Goal: Task Accomplishment & Management: Complete application form

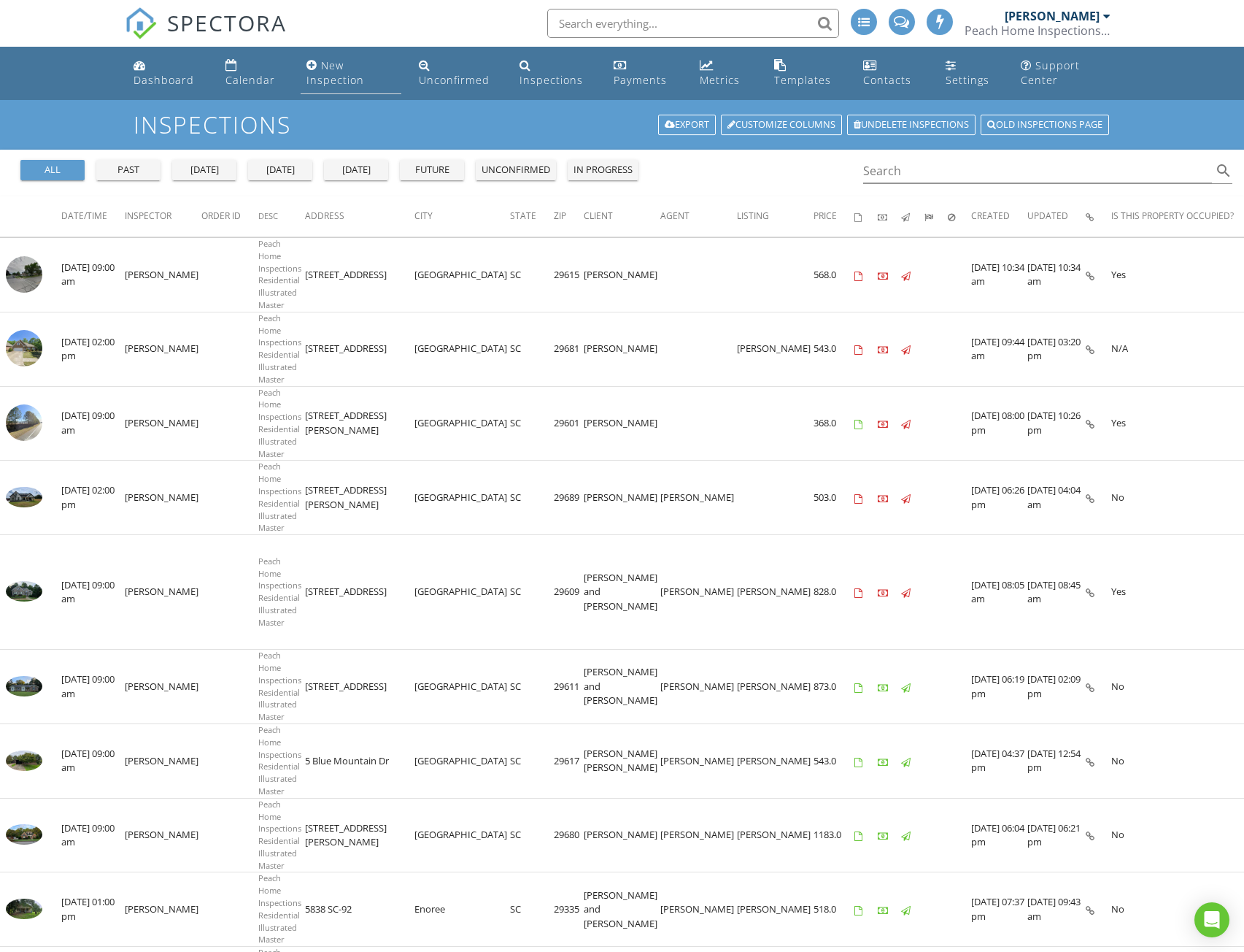
click at [324, 82] on div "New Inspection" at bounding box center [335, 72] width 57 height 29
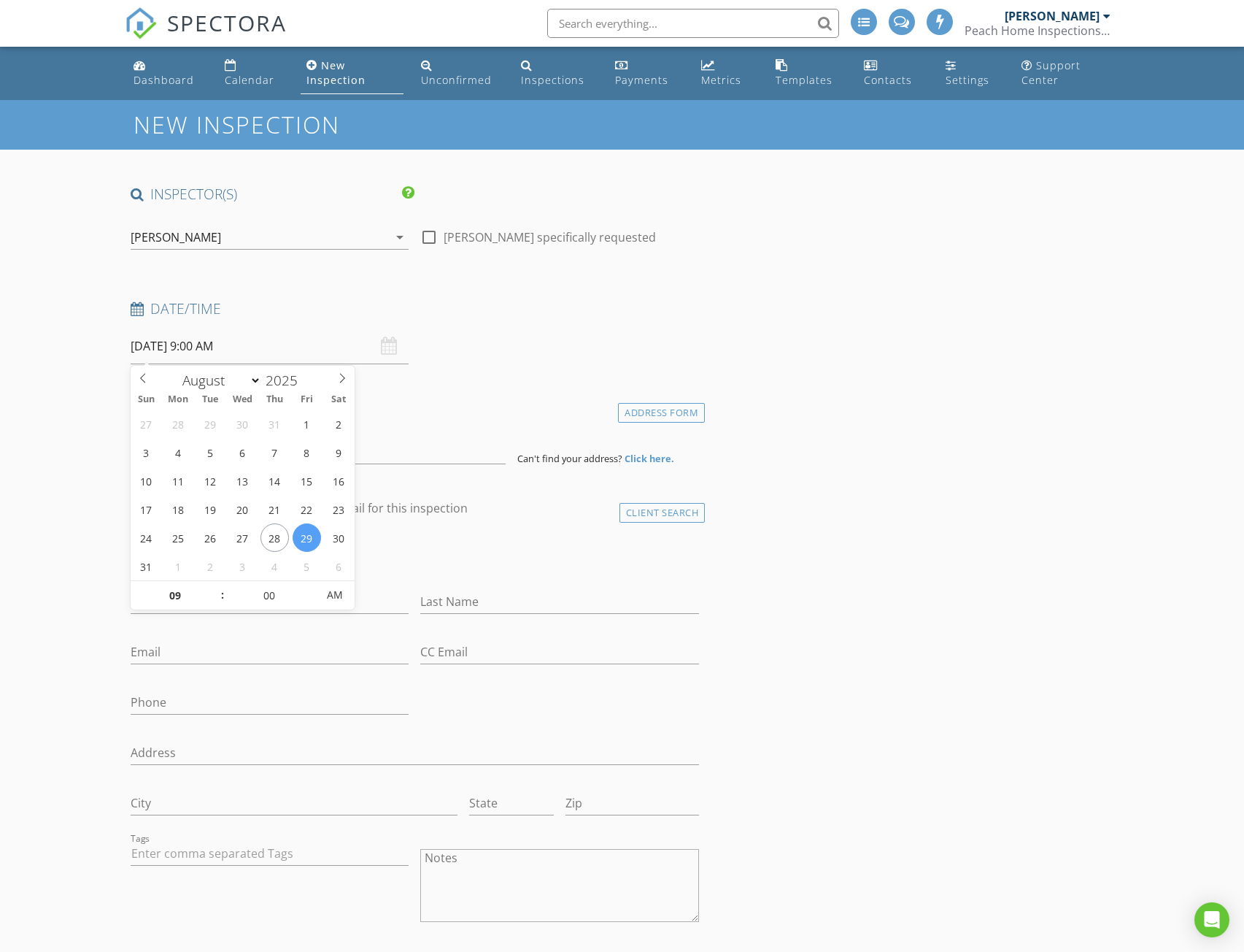
click at [250, 352] on input "[DATE] 9:00 AM" at bounding box center [270, 345] width 279 height 35
click at [343, 382] on icon at bounding box center [342, 378] width 10 height 10
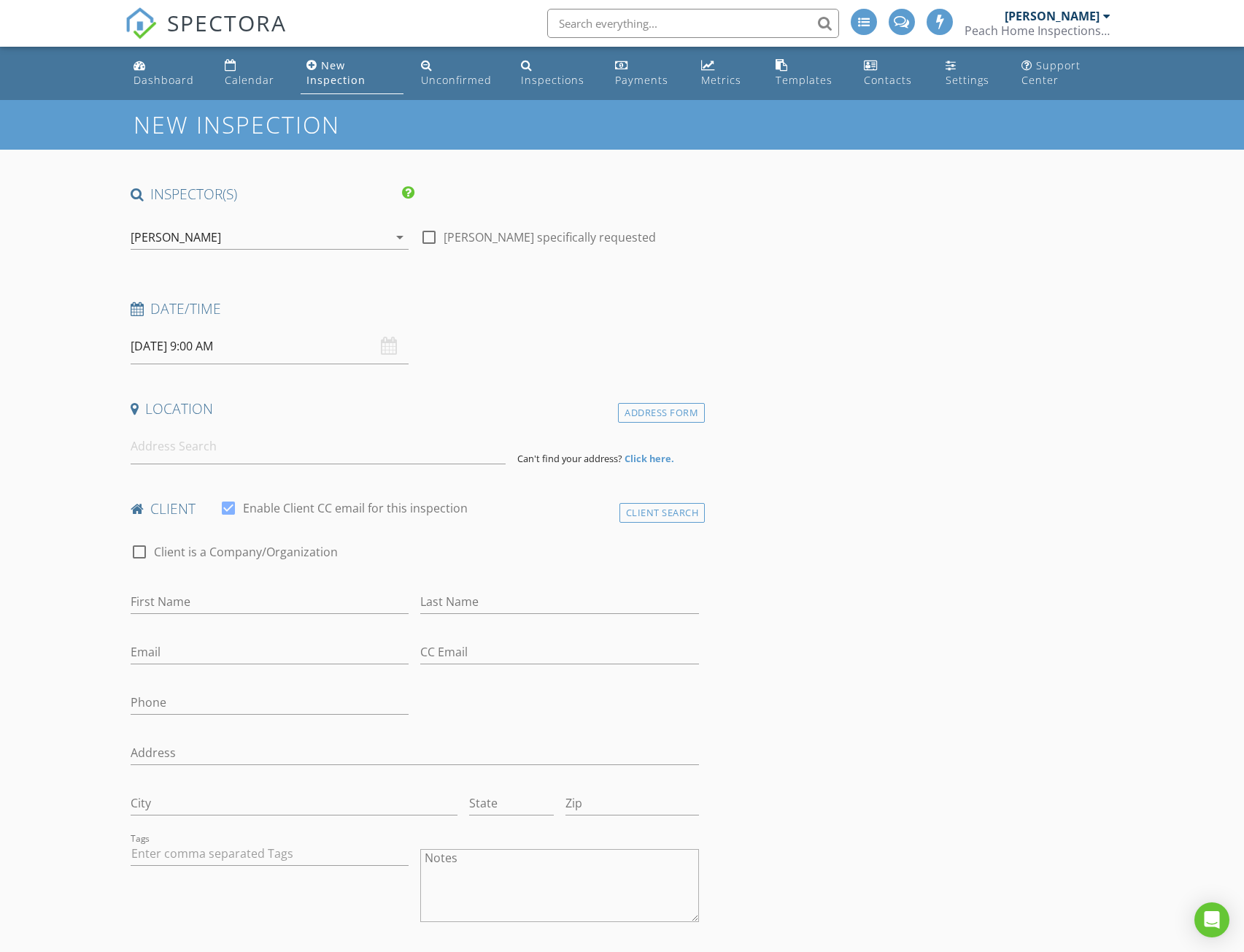
click at [244, 352] on input "[DATE] 9:00 AM" at bounding box center [270, 345] width 279 height 35
click at [346, 376] on icon at bounding box center [342, 378] width 10 height 10
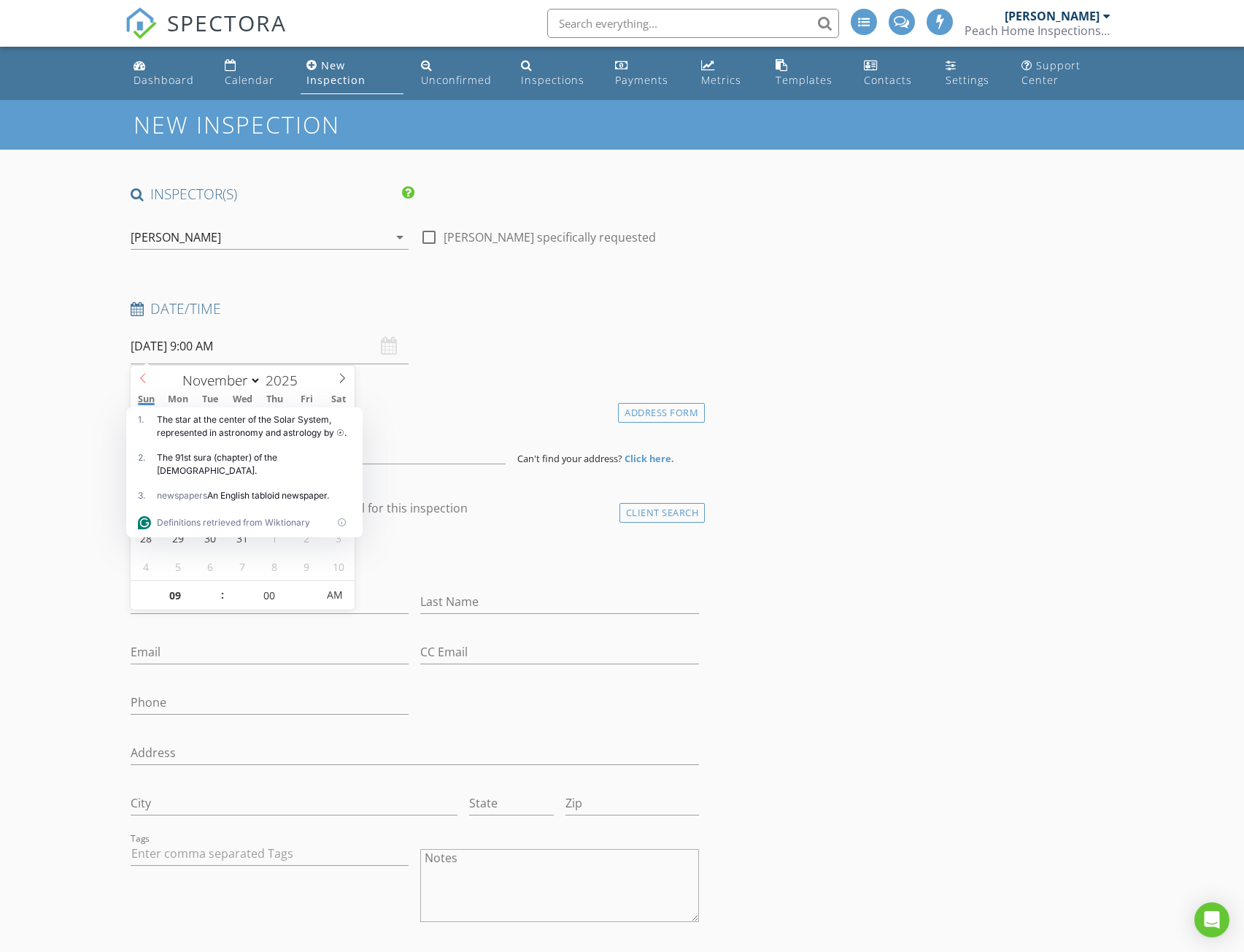
click at [139, 378] on icon at bounding box center [143, 378] width 10 height 10
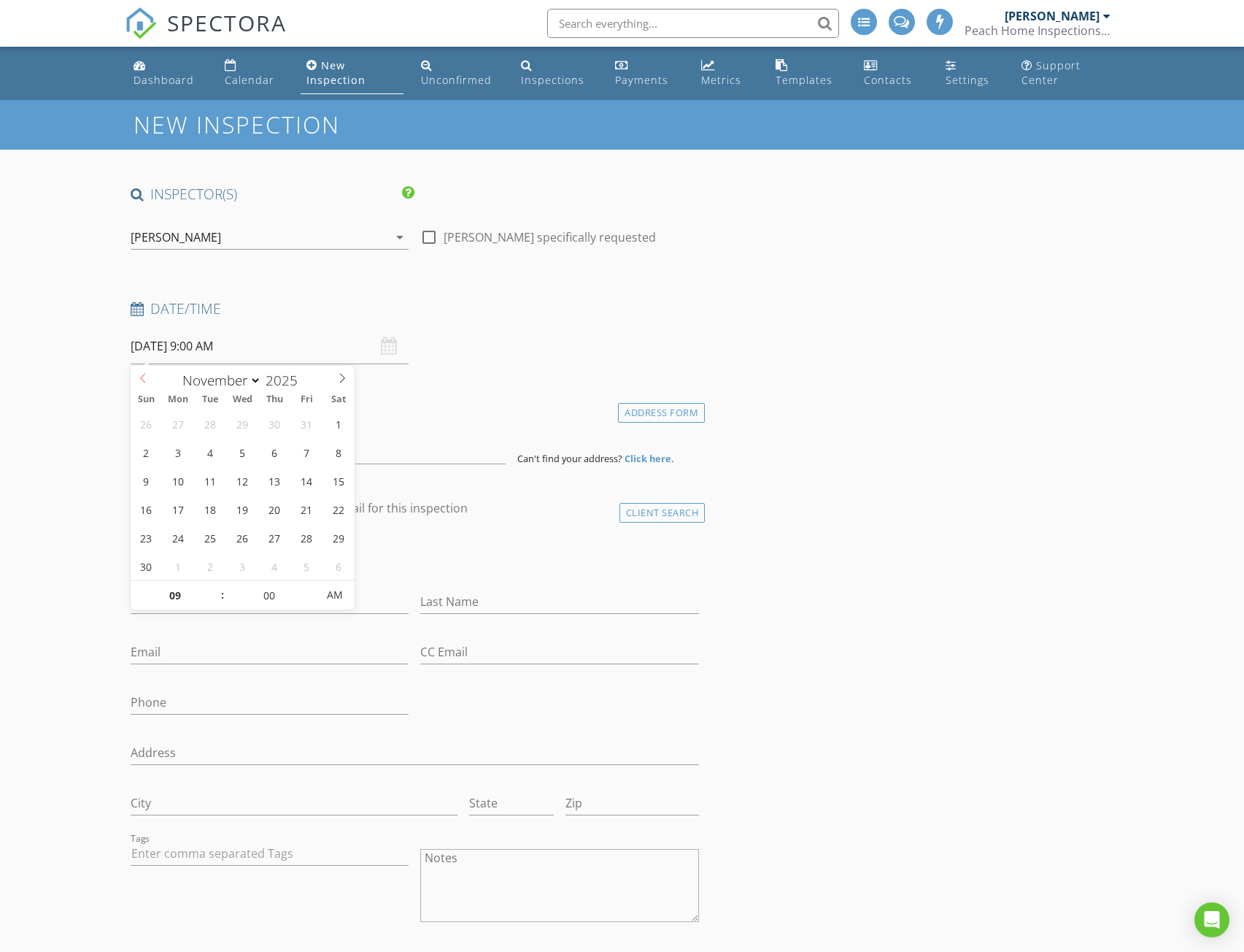
select select "9"
click at [139, 378] on icon at bounding box center [143, 378] width 10 height 10
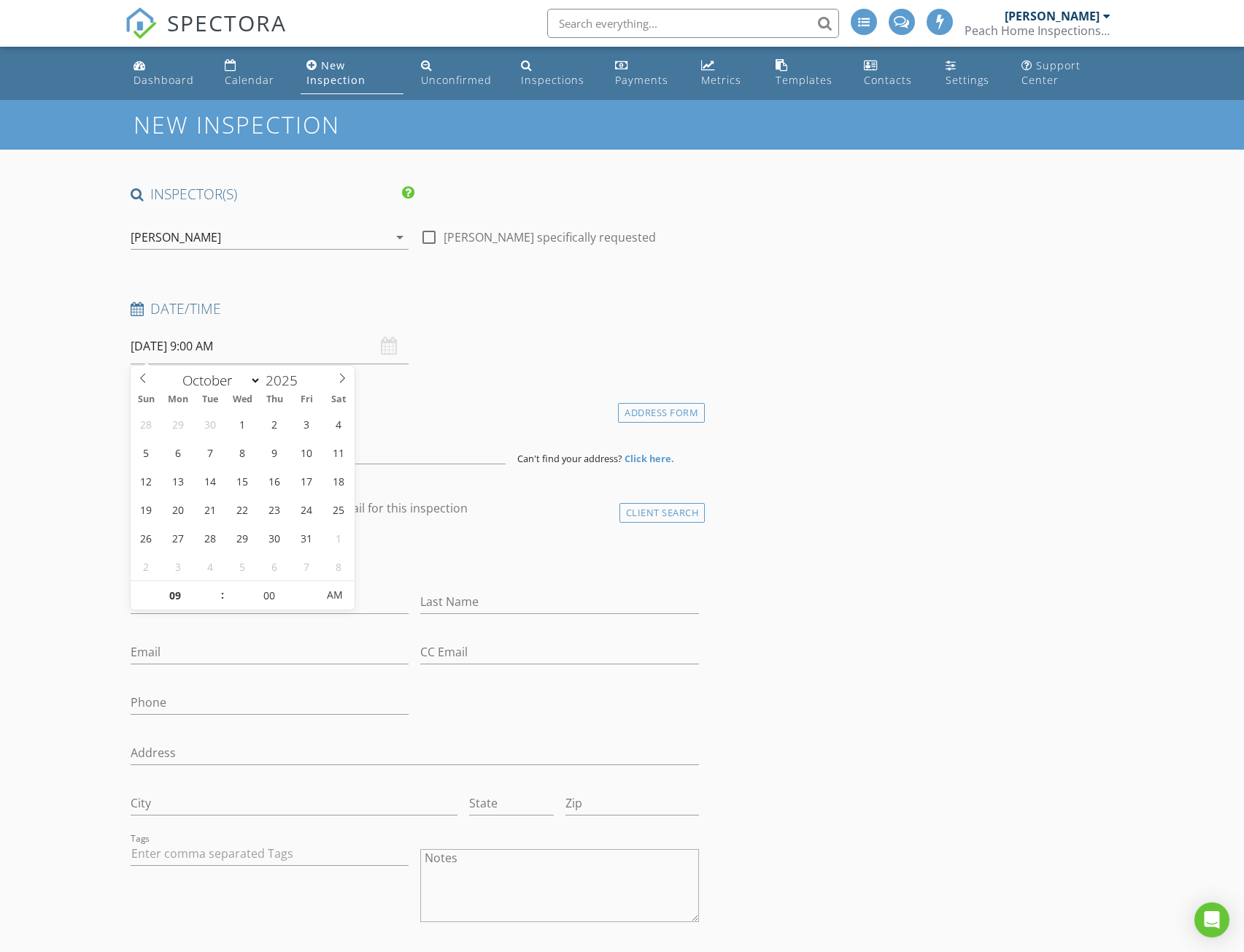
click at [194, 348] on input "[DATE] 9:00 AM" at bounding box center [270, 345] width 279 height 35
type input "[DATE] 9:00 AM"
click at [219, 448] on input at bounding box center [318, 445] width 375 height 35
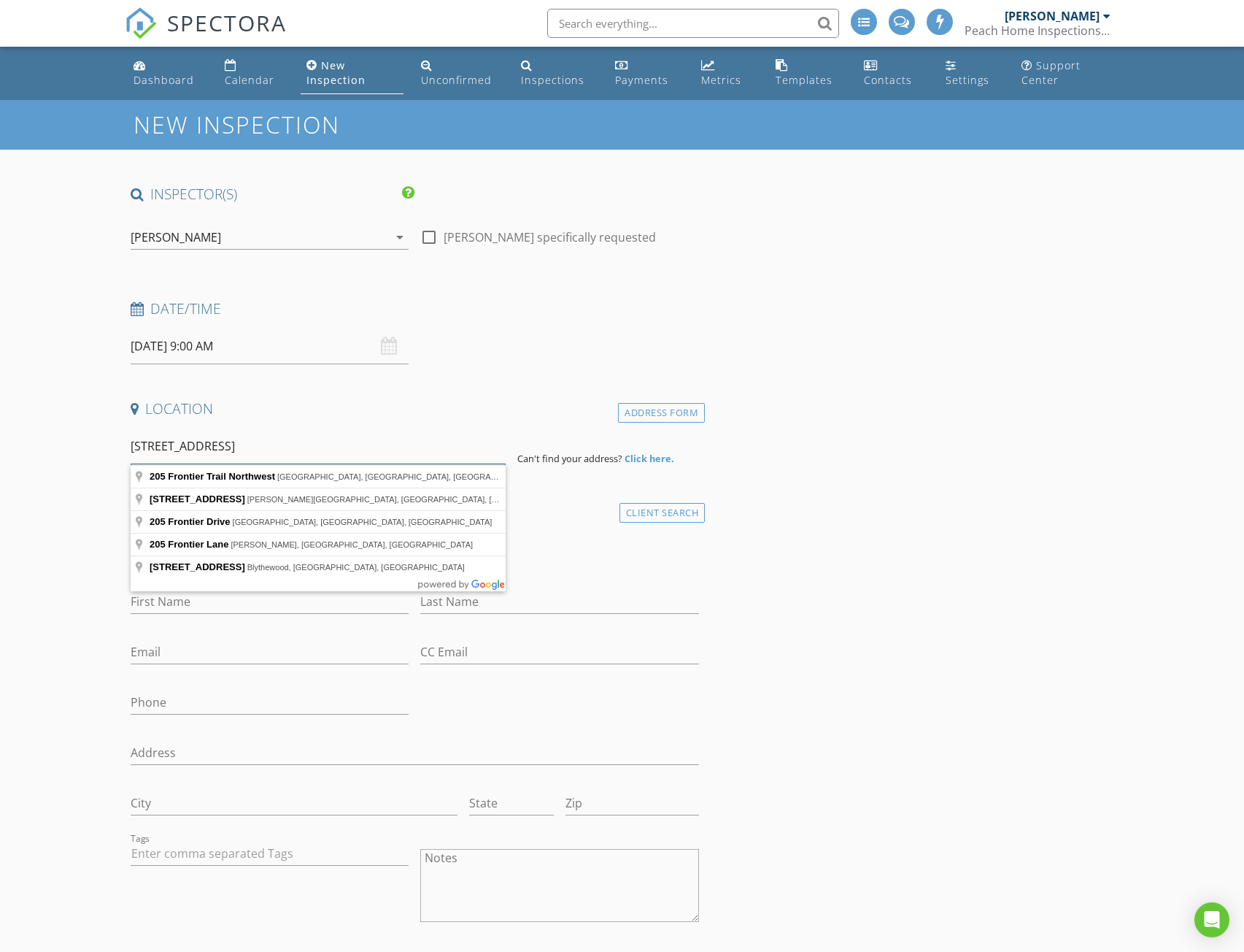
type input "[STREET_ADDRESS]"
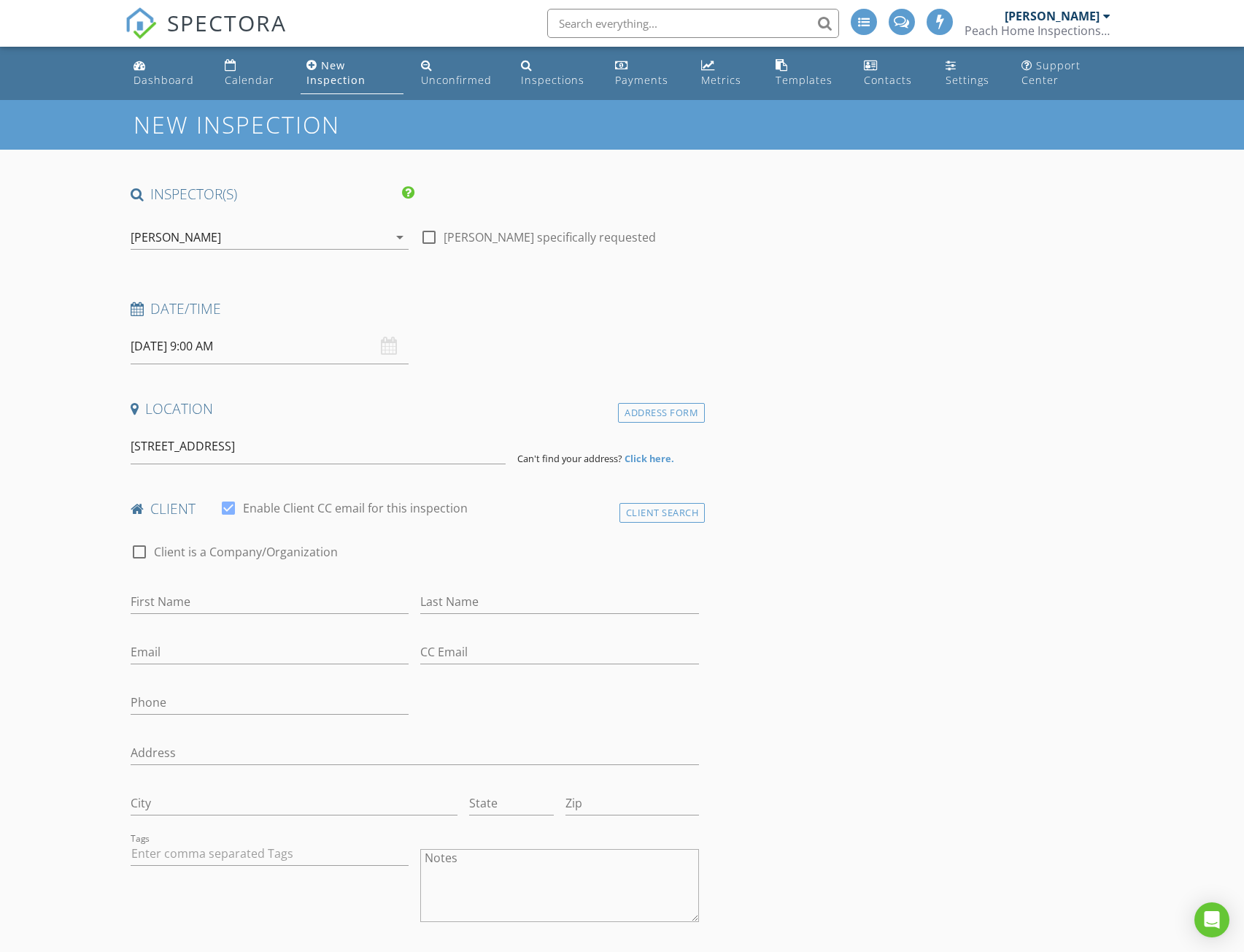
click at [653, 459] on strong "Click here." at bounding box center [650, 459] width 50 height 13
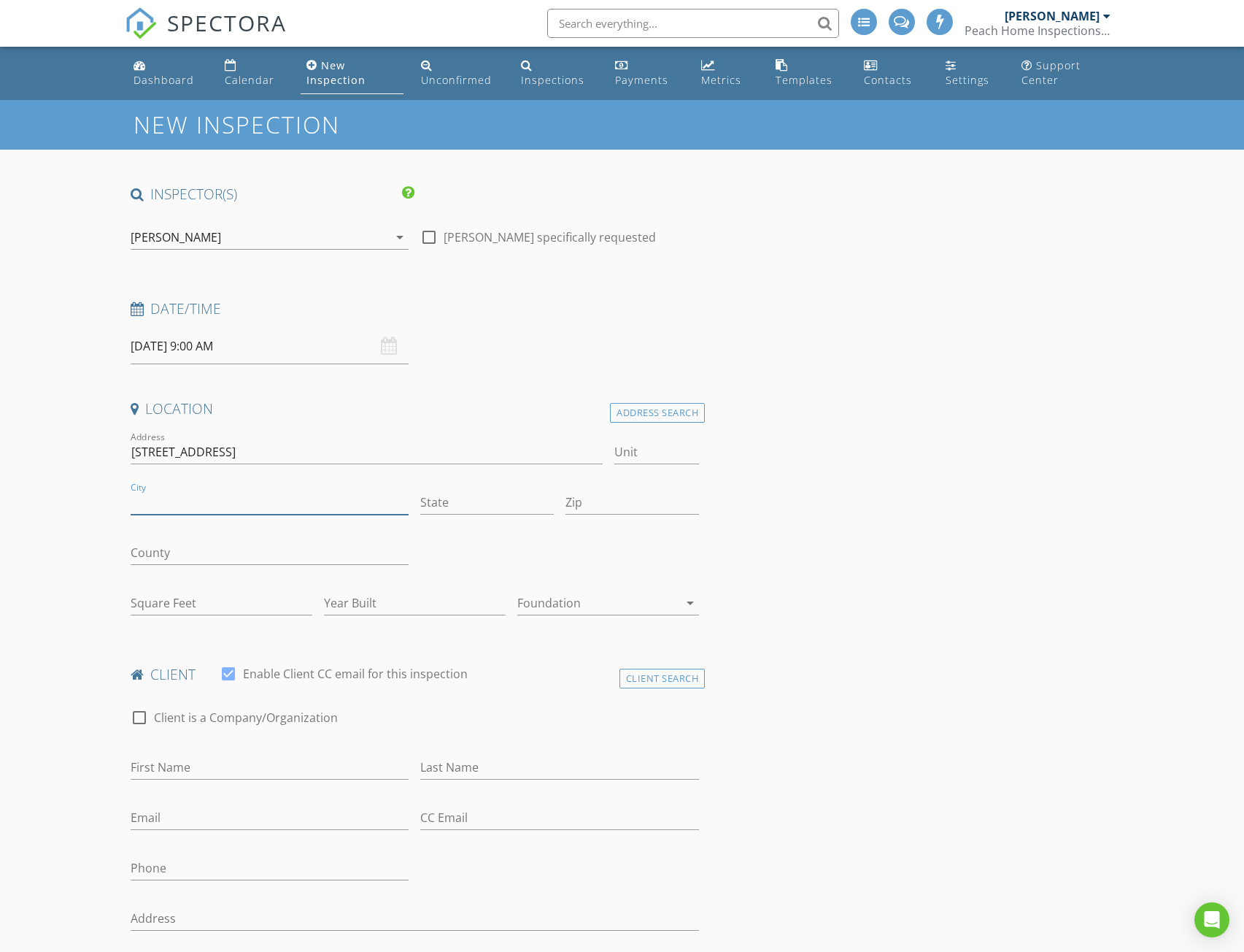
click at [176, 495] on input "City" at bounding box center [270, 502] width 279 height 24
type input "Travelers Rest"
click at [466, 504] on input "State" at bounding box center [487, 502] width 134 height 24
type input "SC"
click at [592, 503] on input "Zip" at bounding box center [632, 502] width 134 height 24
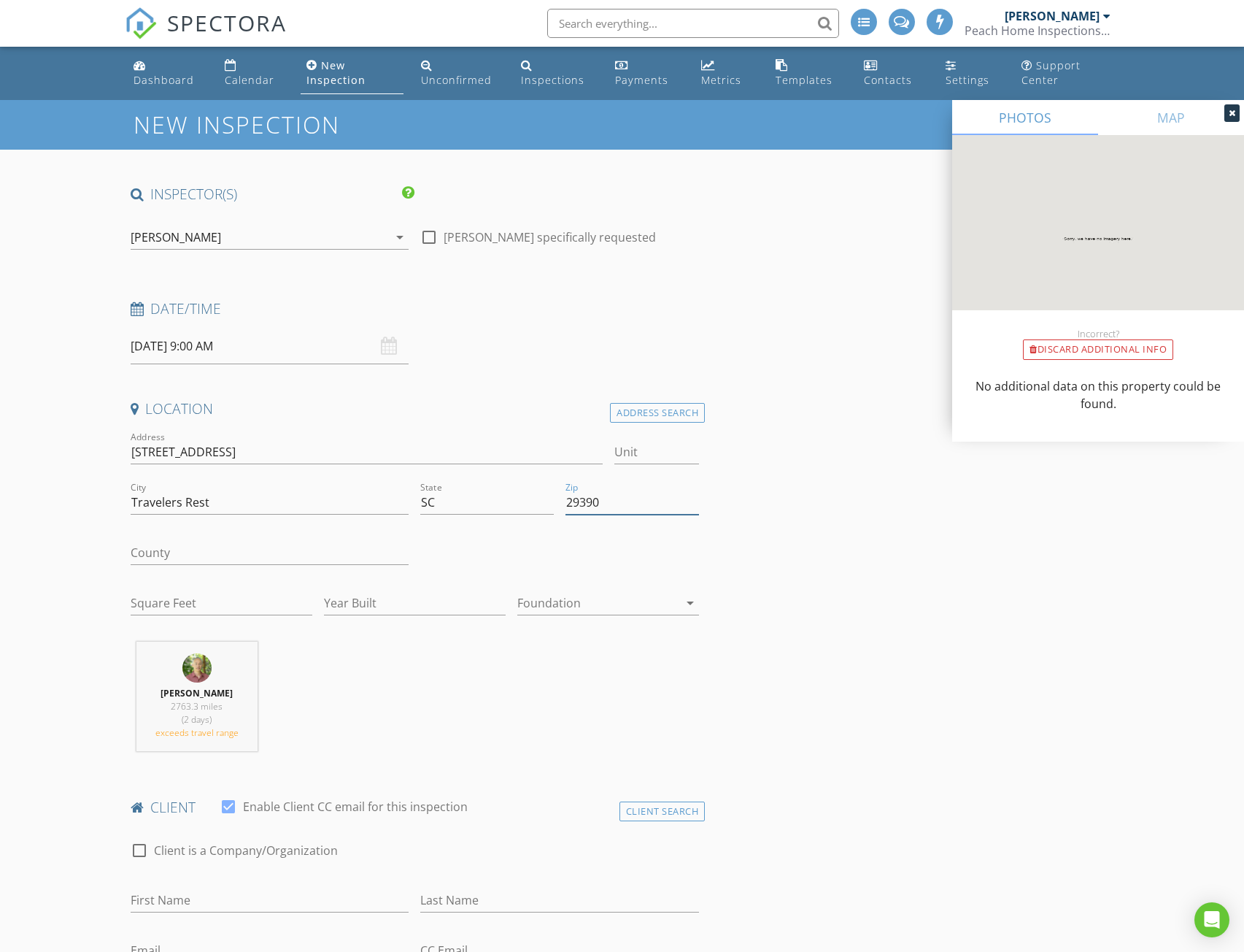
type input "29390"
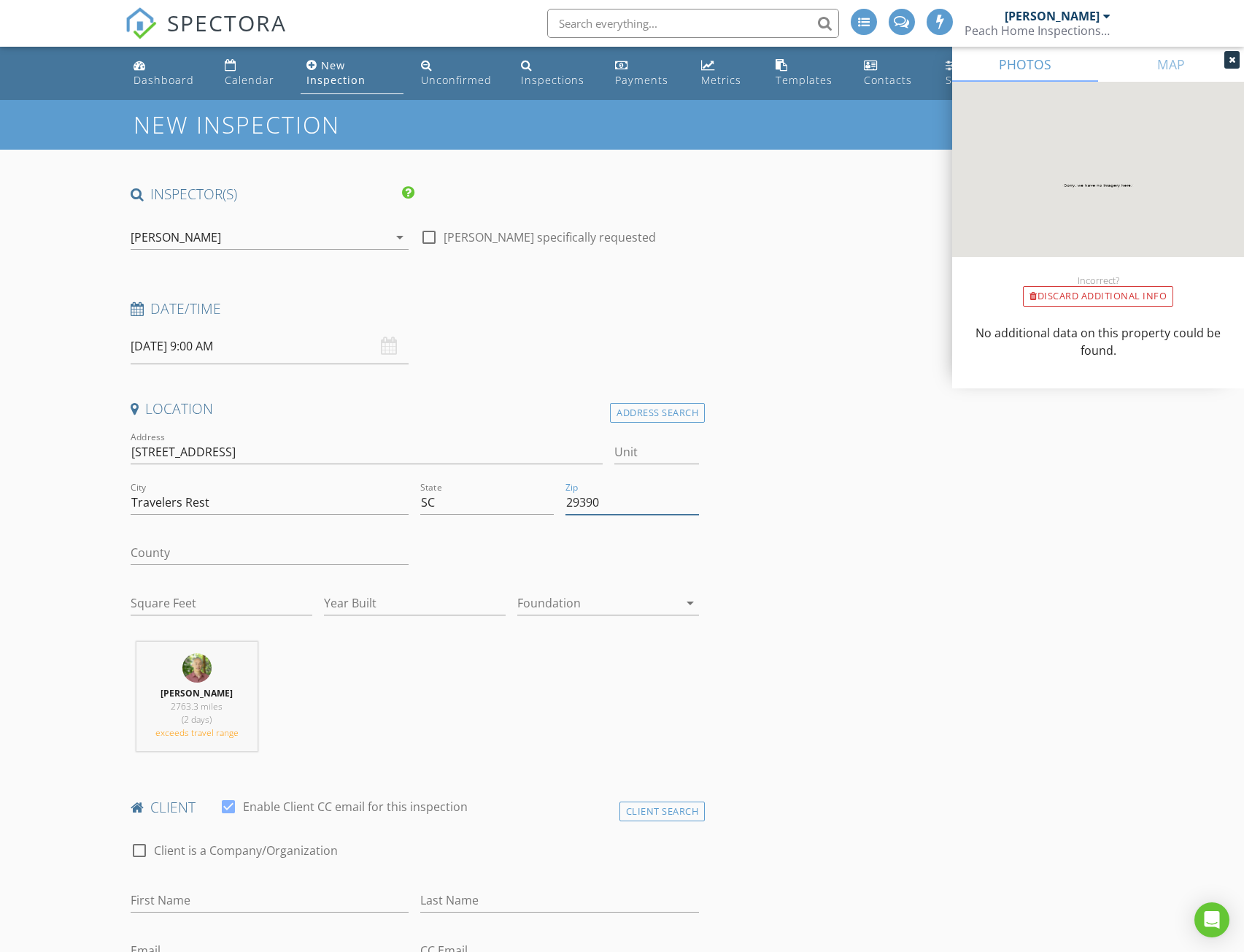
scroll to position [341, 0]
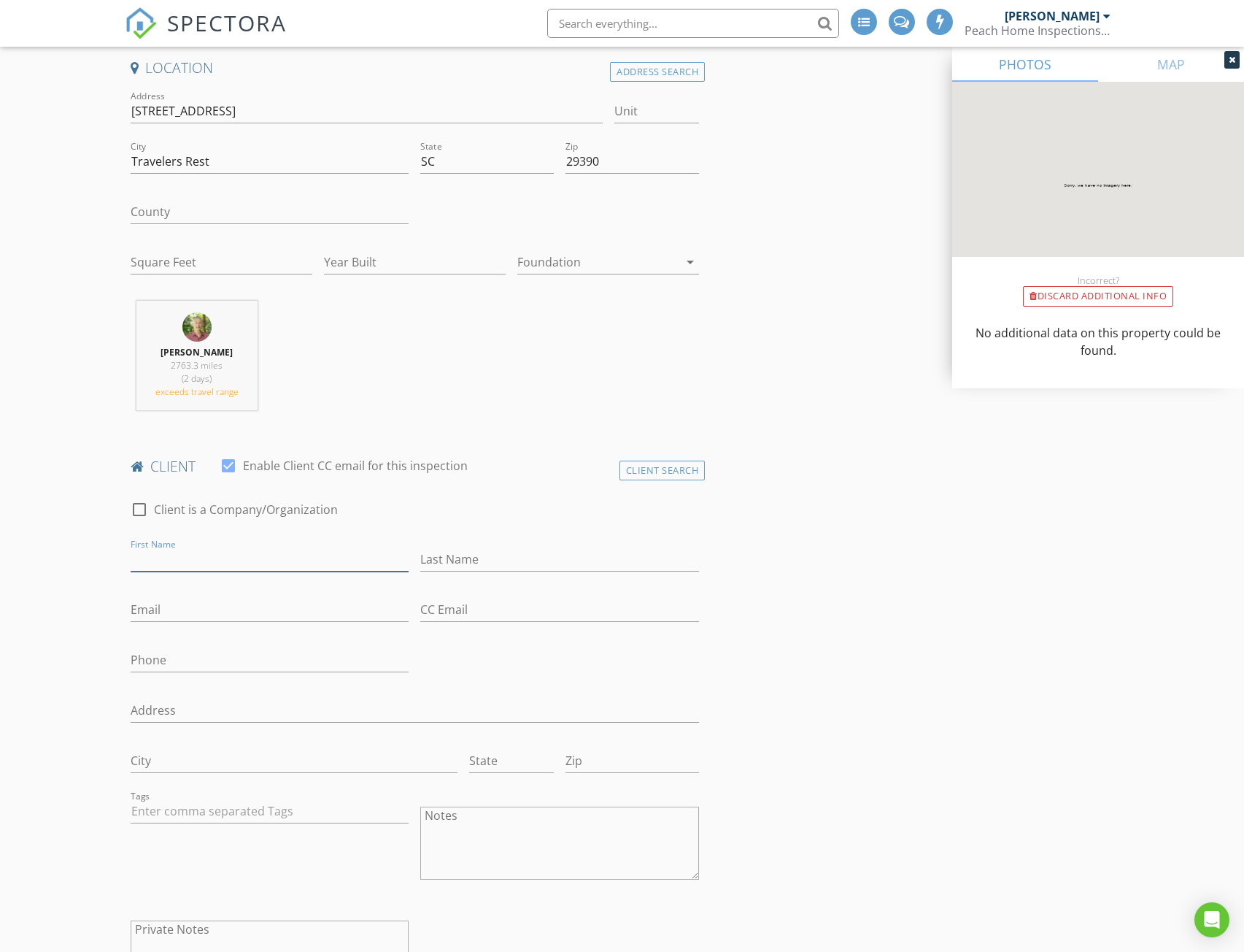
click at [213, 554] on input "First Name" at bounding box center [270, 559] width 279 height 24
type input "[PERSON_NAME]"
click at [532, 558] on input "Last Name" at bounding box center [560, 559] width 279 height 24
type input "[PERSON_NAME]"
click at [186, 602] on input "Email" at bounding box center [270, 610] width 279 height 24
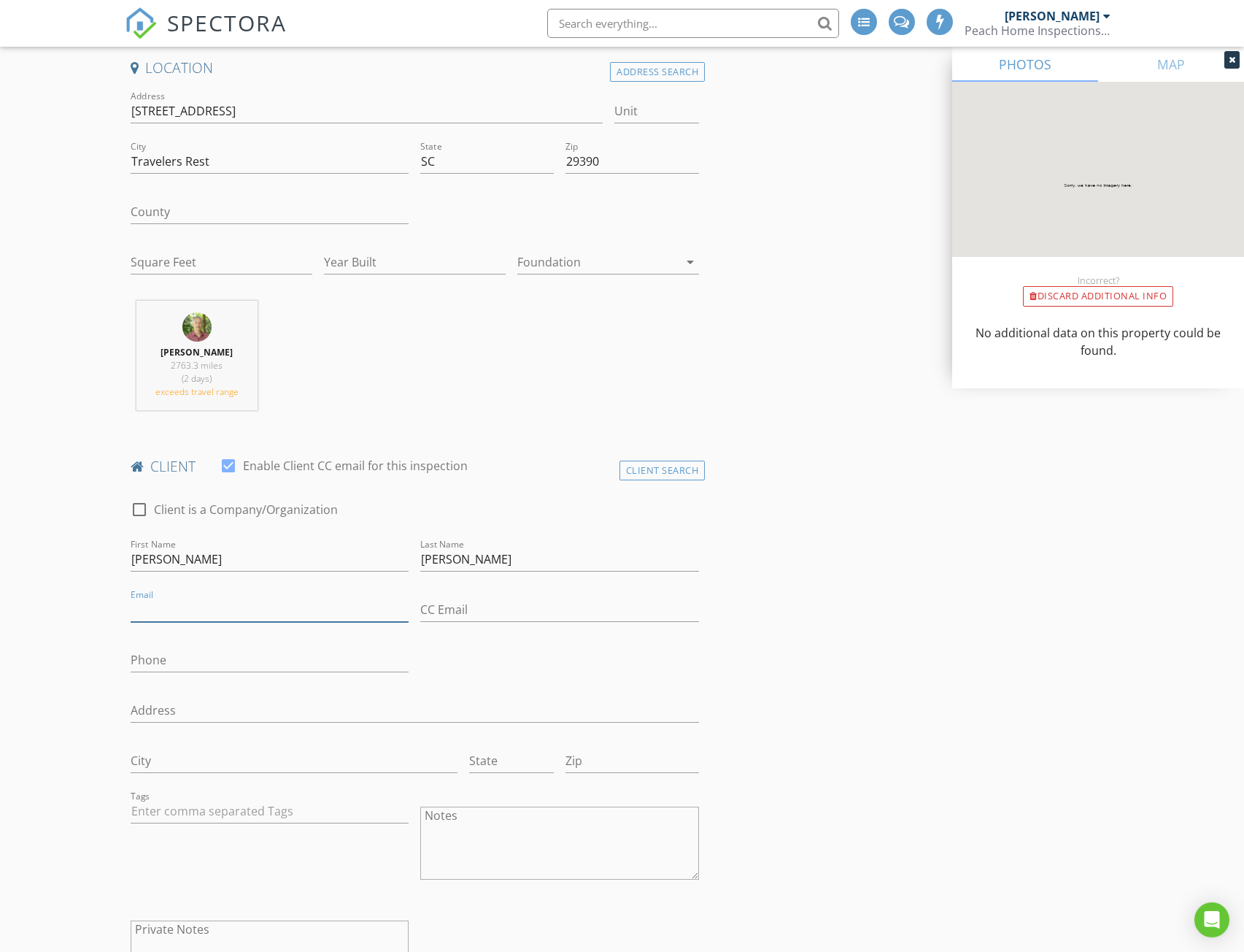
type input "l"
type input "[EMAIL_ADDRESS][DOMAIN_NAME]"
click at [197, 662] on input "Phone" at bounding box center [270, 659] width 279 height 24
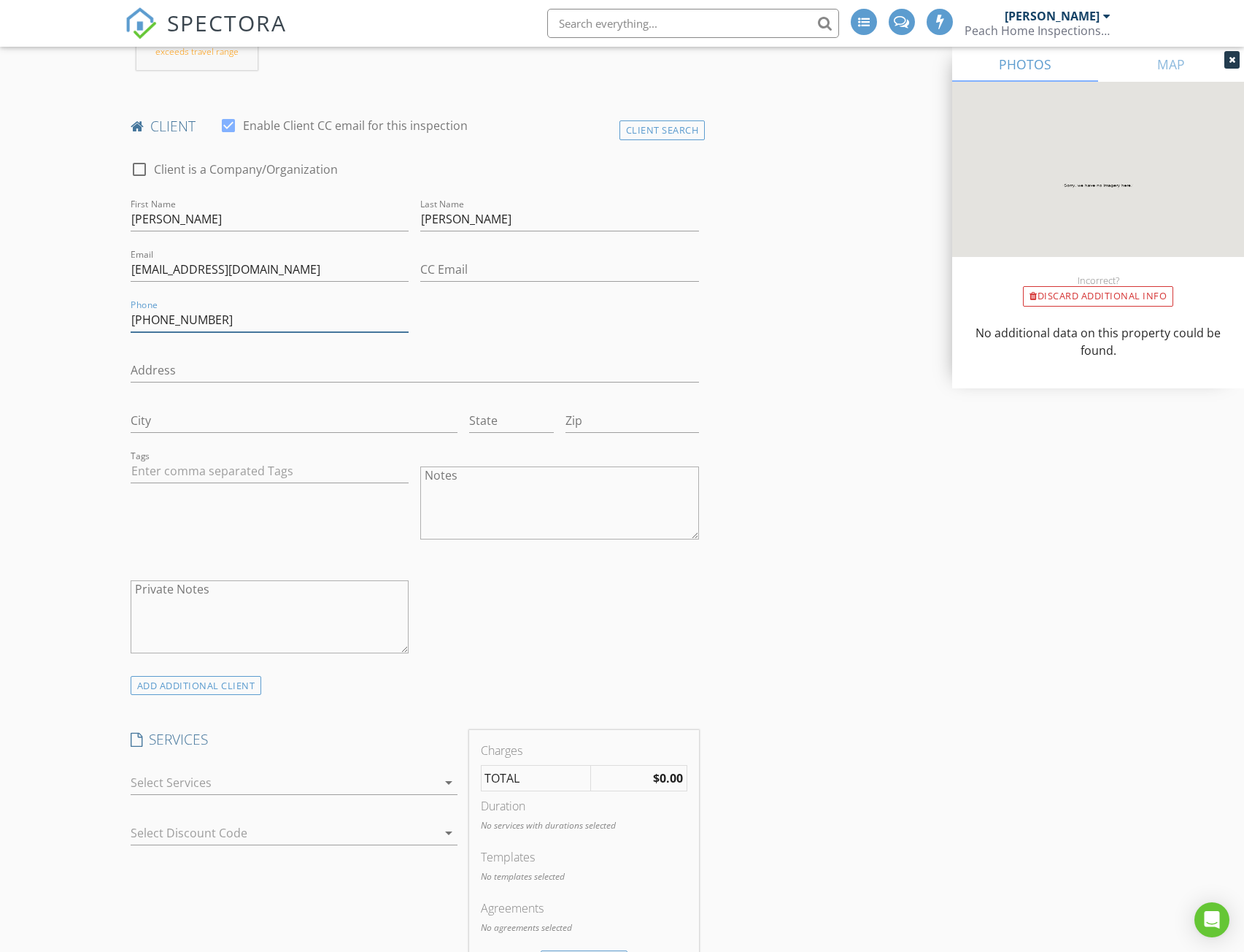
scroll to position [1022, 0]
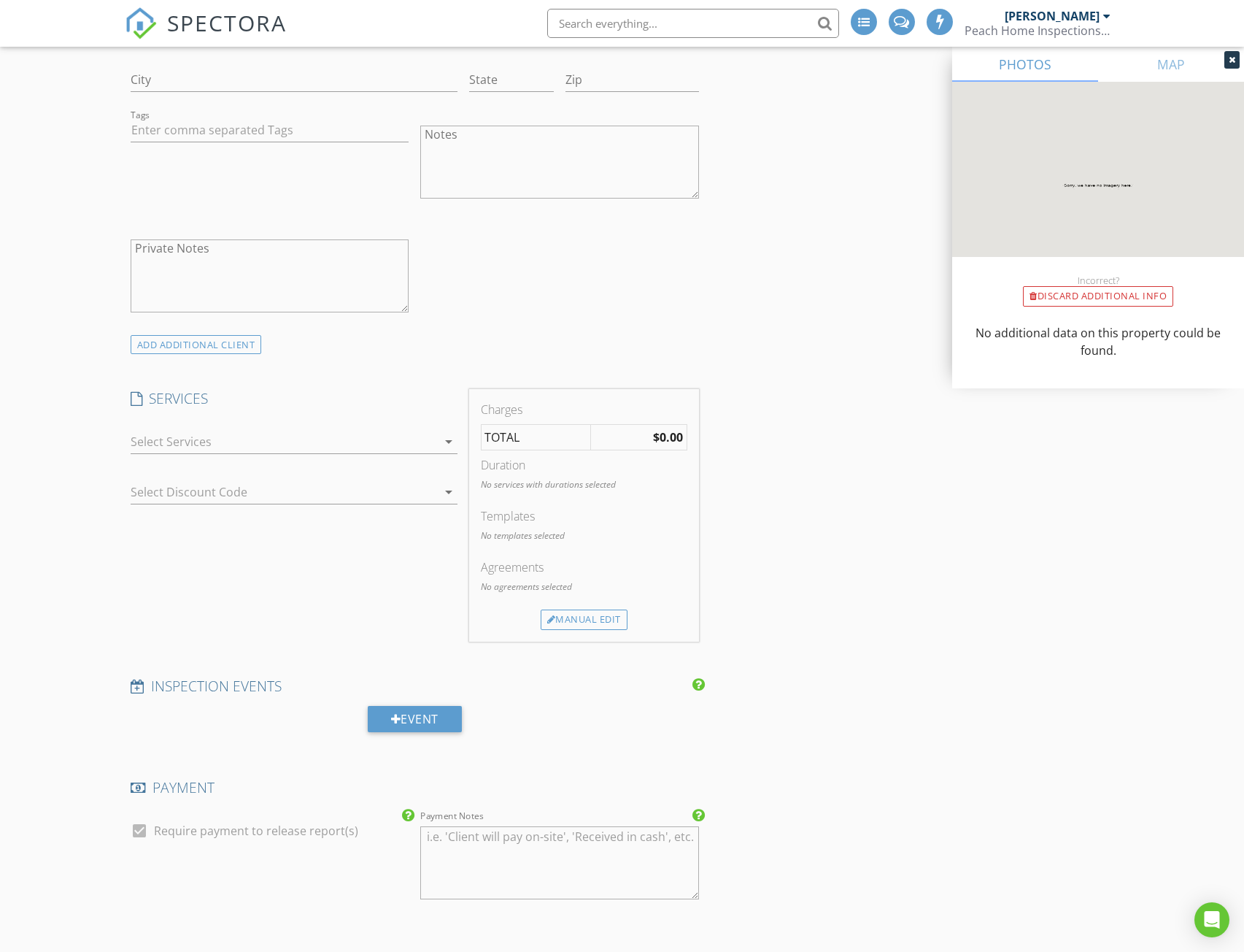
type input "[PHONE_NUMBER]"
click at [444, 440] on icon "arrow_drop_down" at bounding box center [448, 442] width 17 height 17
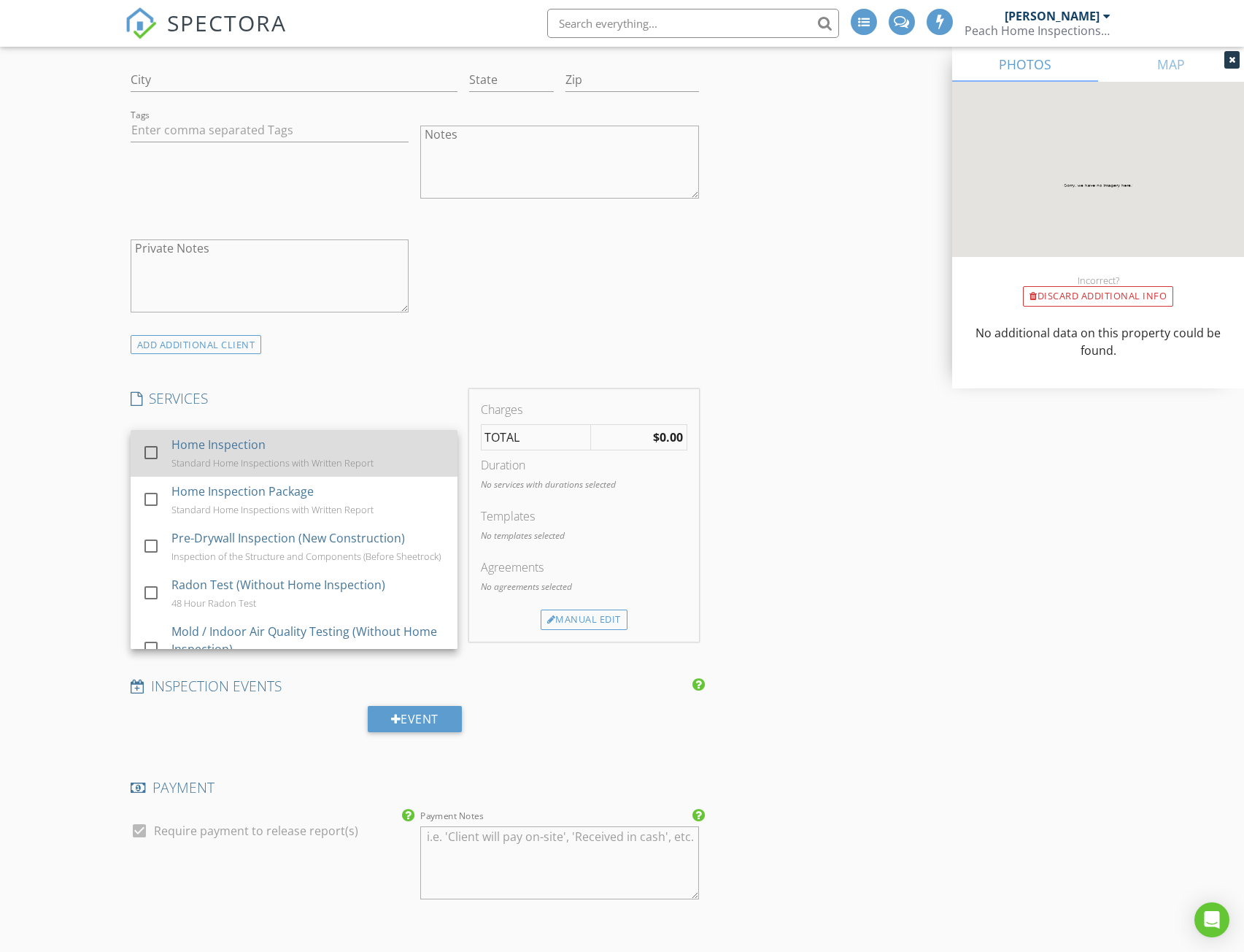
click at [150, 448] on div at bounding box center [151, 452] width 25 height 25
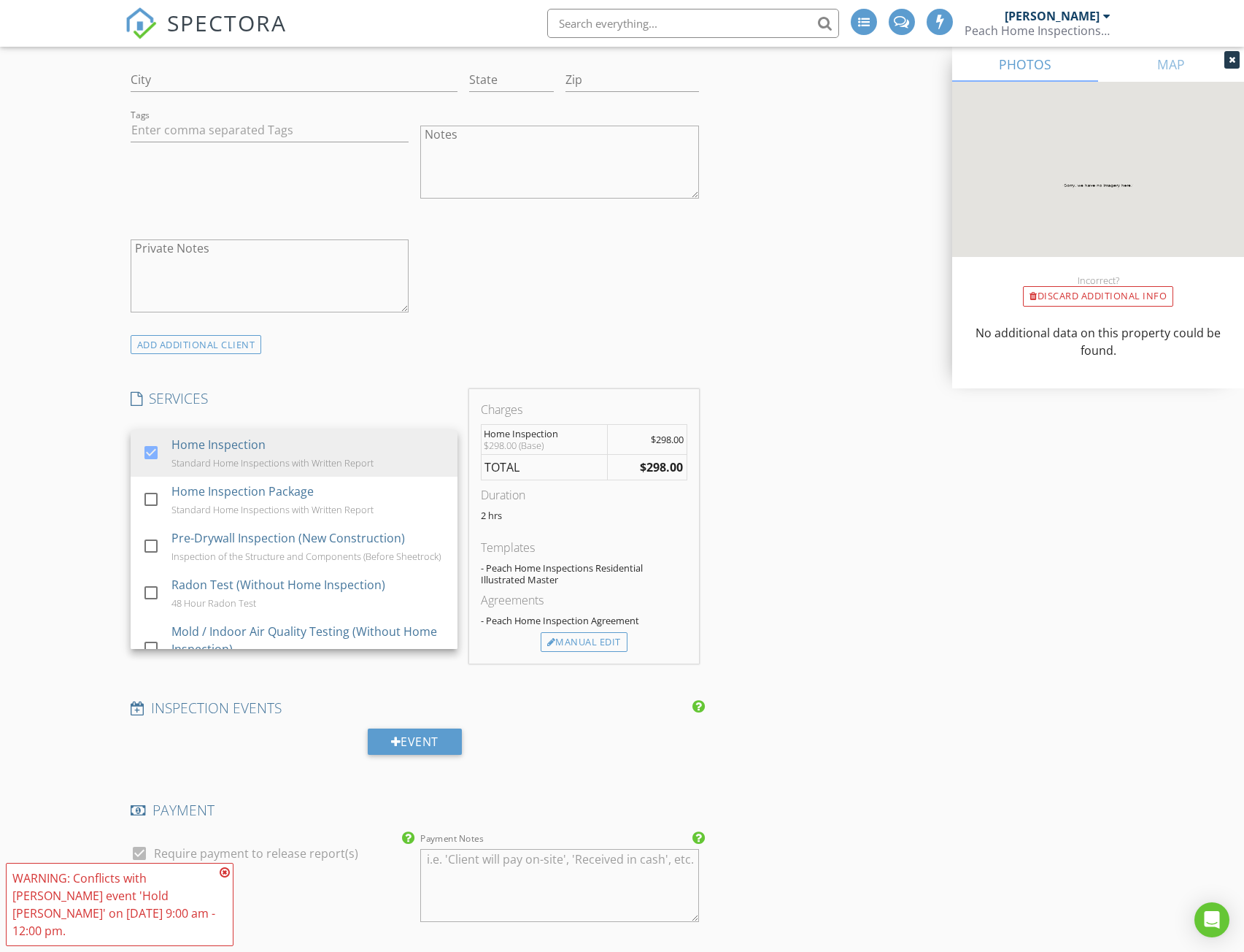
scroll to position [1362, 0]
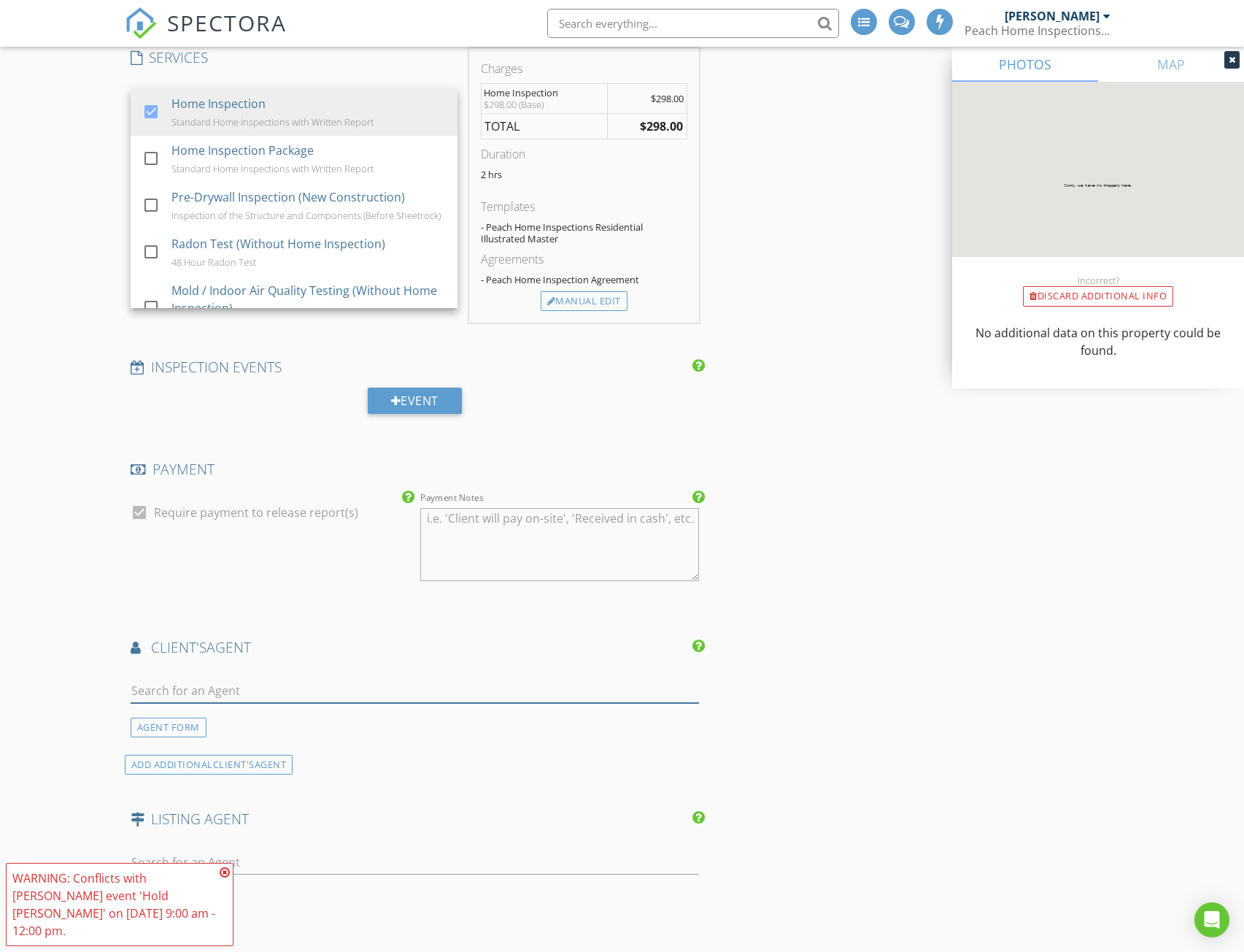
click at [213, 683] on input "text" at bounding box center [415, 690] width 570 height 24
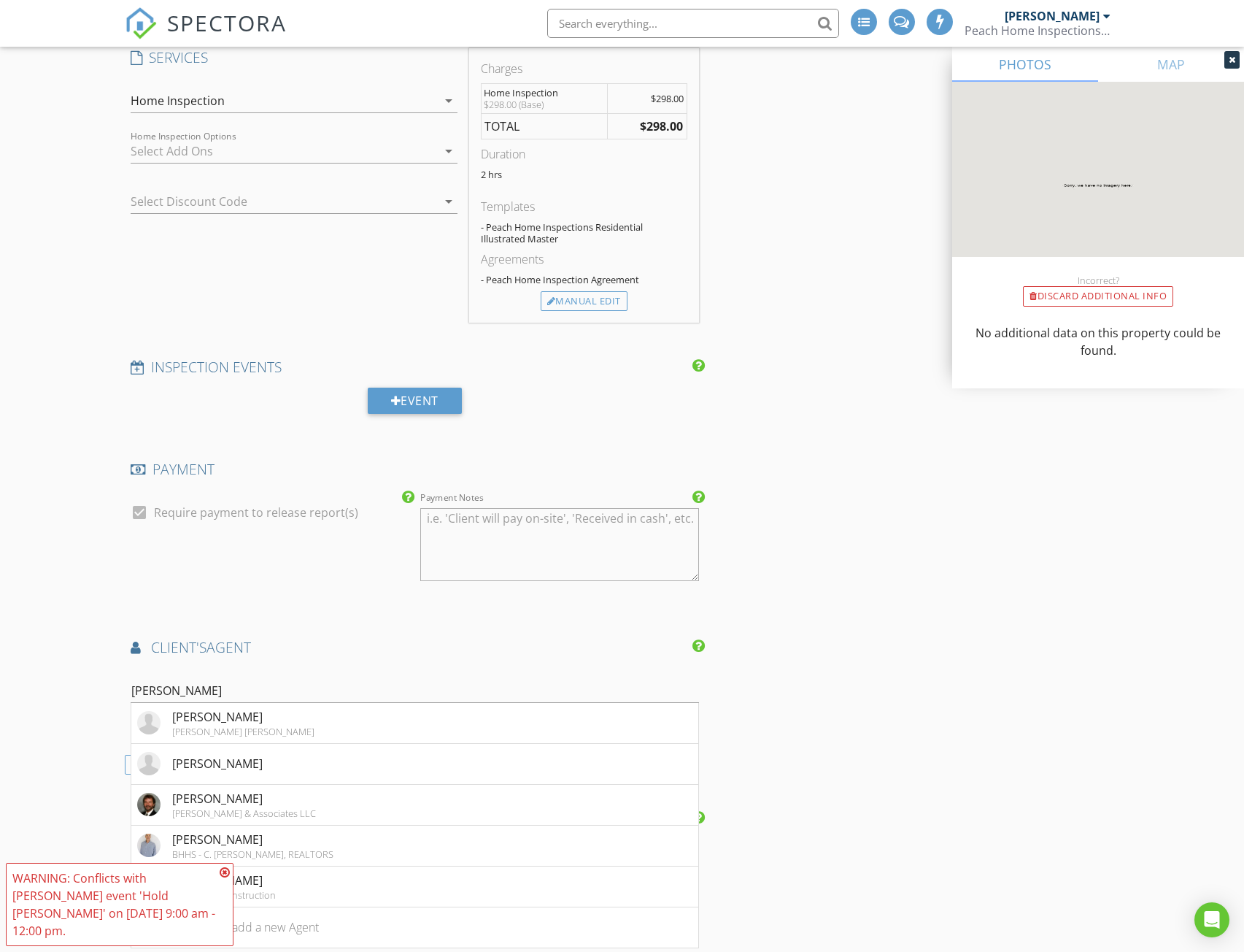
click at [220, 878] on icon at bounding box center [224, 872] width 10 height 11
click at [166, 684] on input "[PERSON_NAME]" at bounding box center [415, 690] width 570 height 24
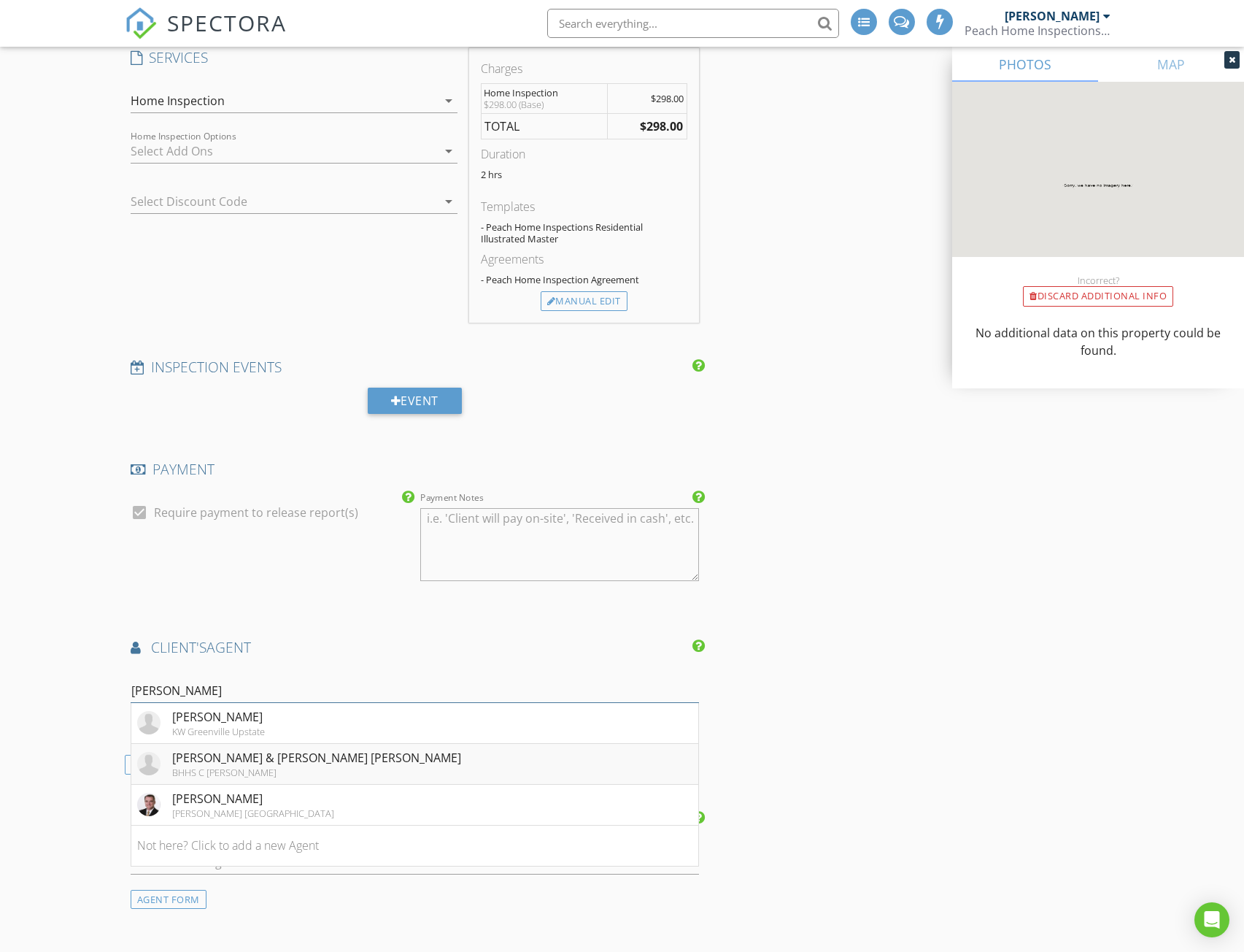
type input "[PERSON_NAME]"
click at [251, 756] on div "[PERSON_NAME] & [PERSON_NAME] [PERSON_NAME]" at bounding box center [317, 757] width 289 height 17
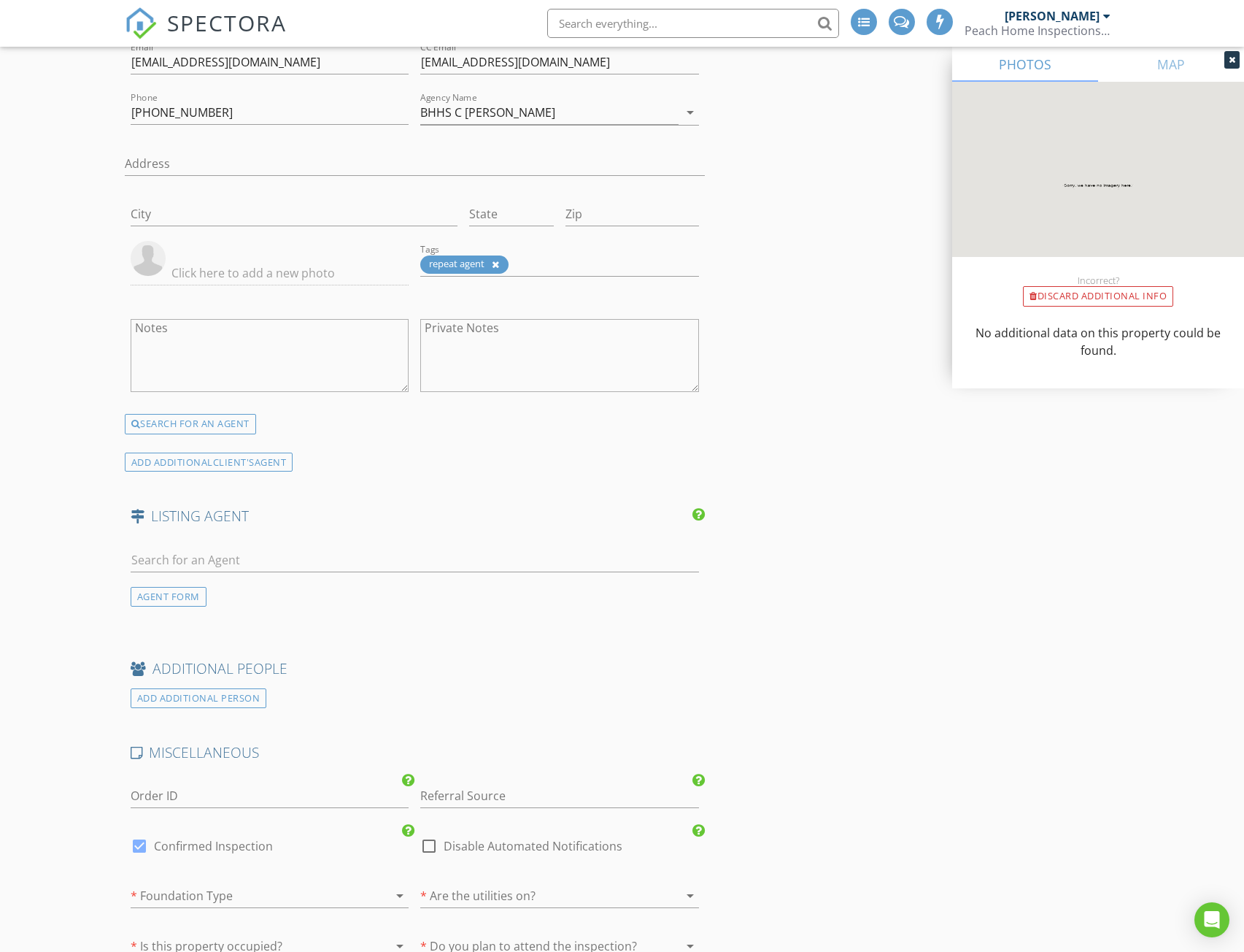
scroll to position [2384, 0]
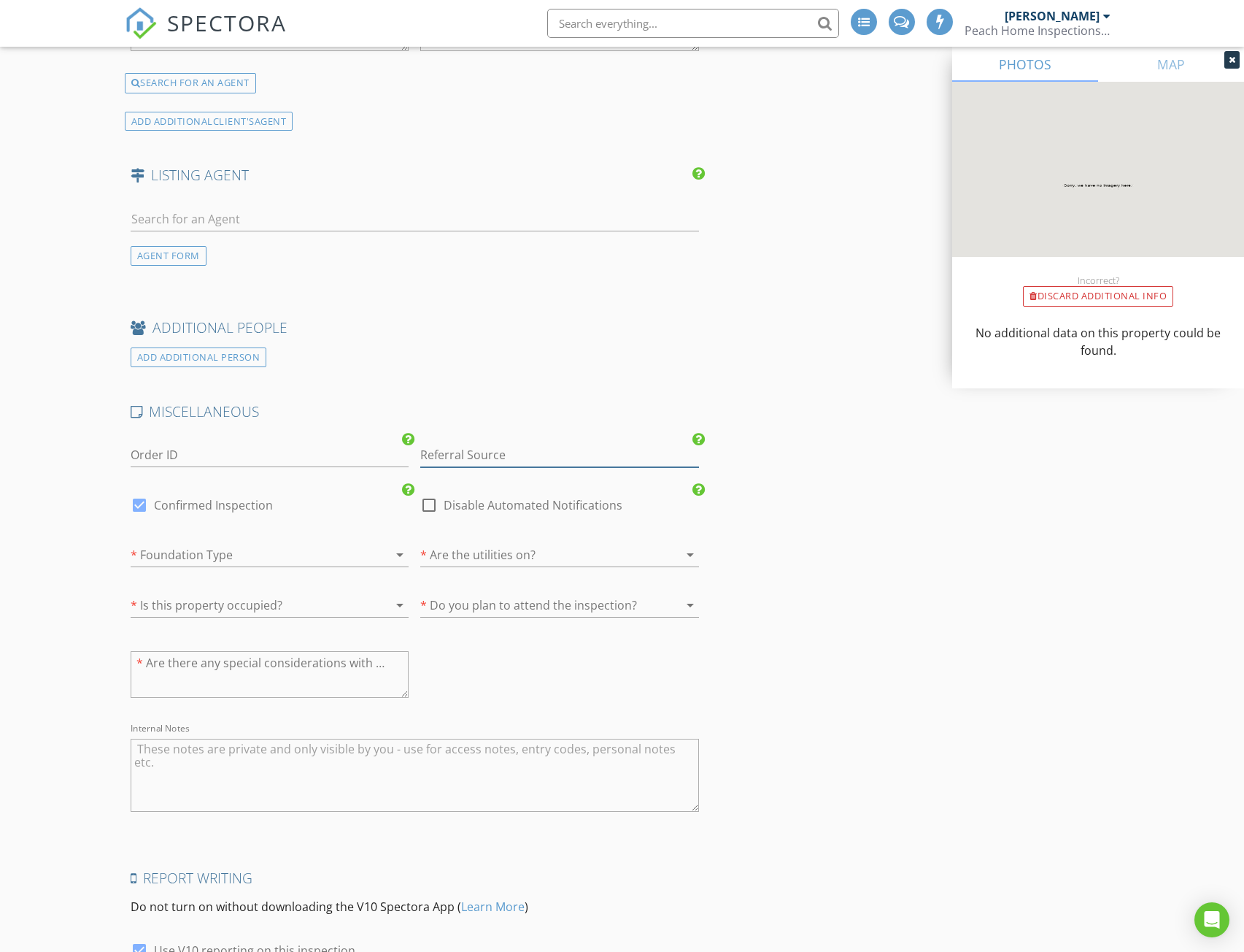
click at [510, 449] on input "Referral Source" at bounding box center [560, 454] width 279 height 24
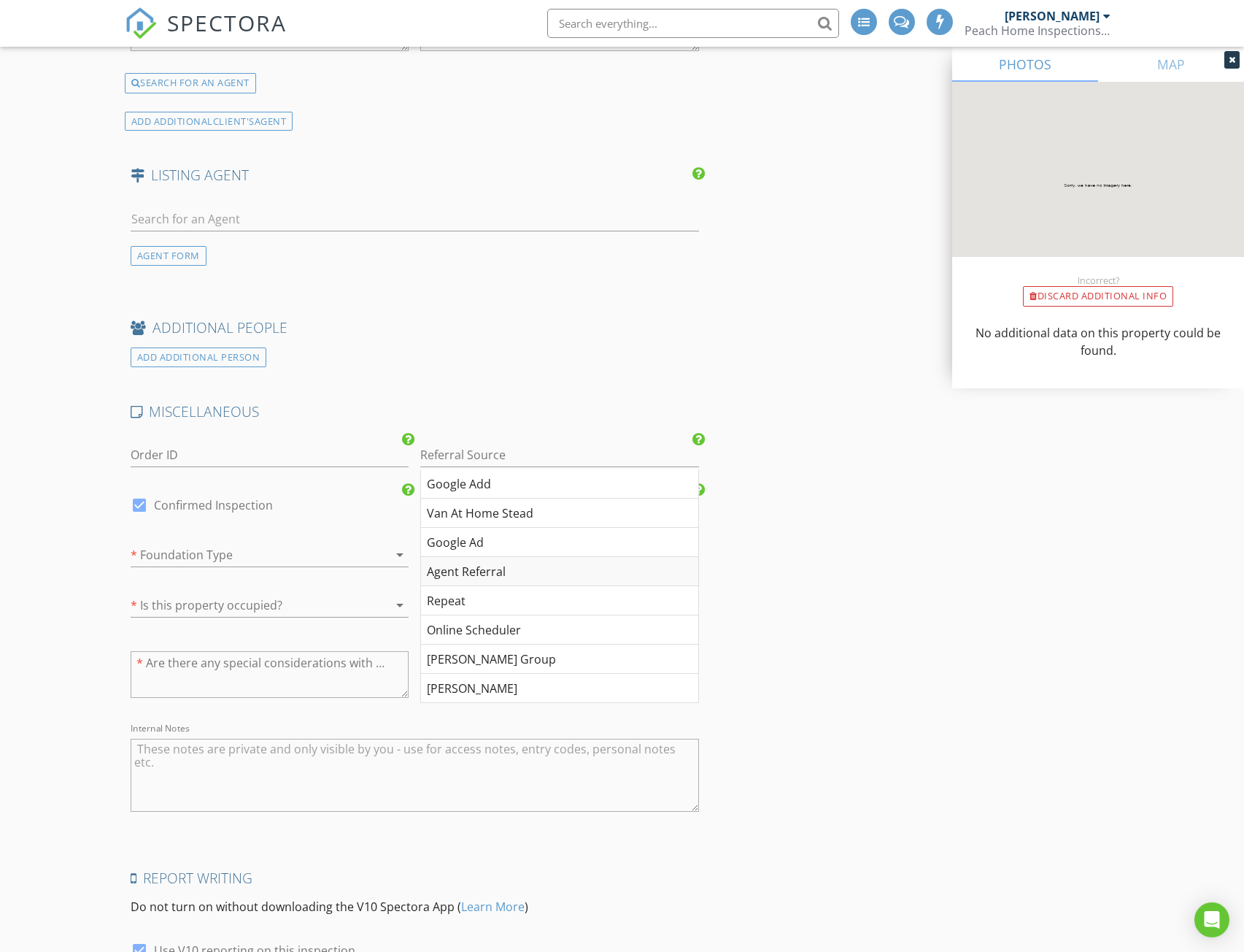
click at [470, 572] on div "Agent Referral" at bounding box center [559, 571] width 278 height 30
type input "Agent Referral"
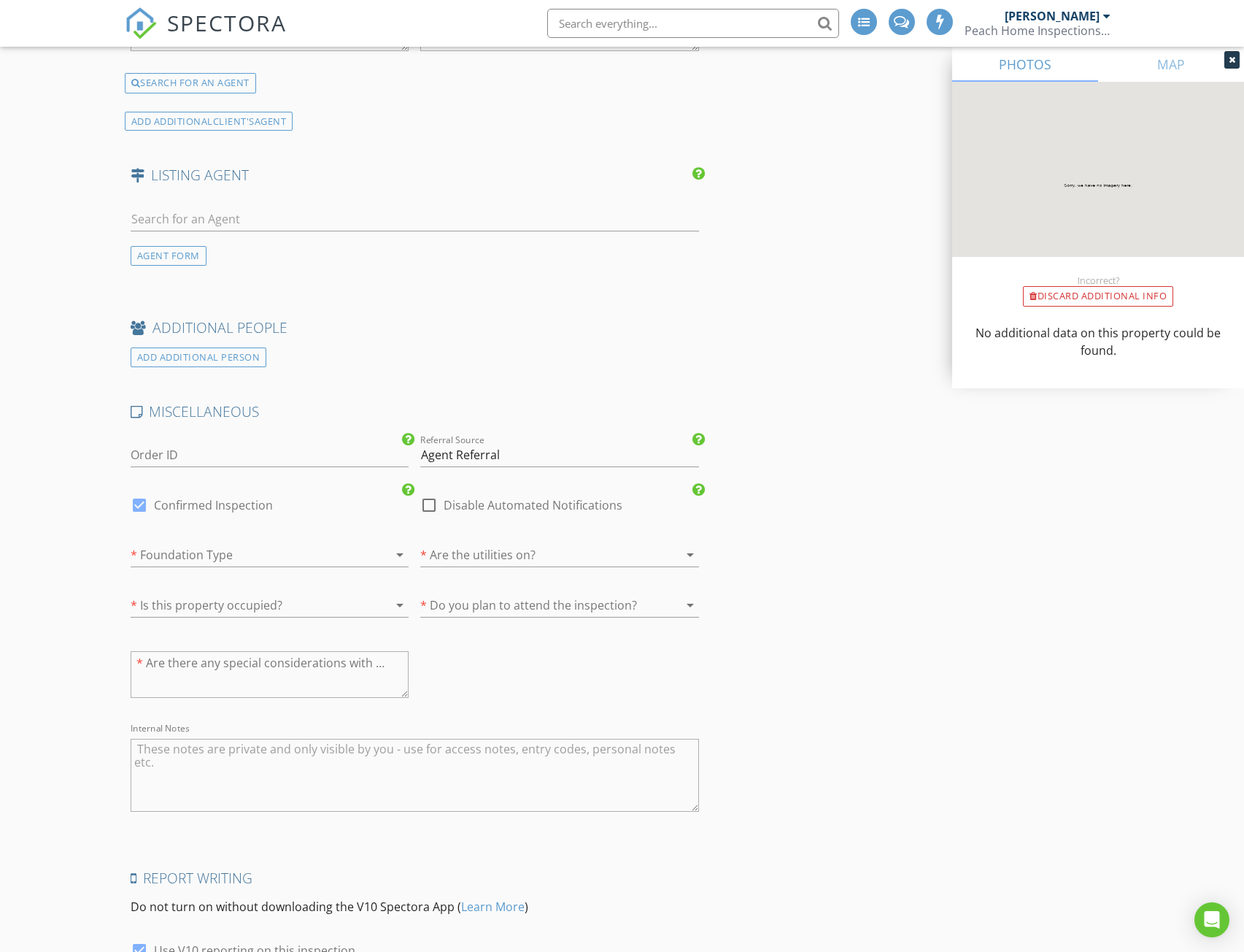
click at [591, 561] on div at bounding box center [539, 554] width 238 height 23
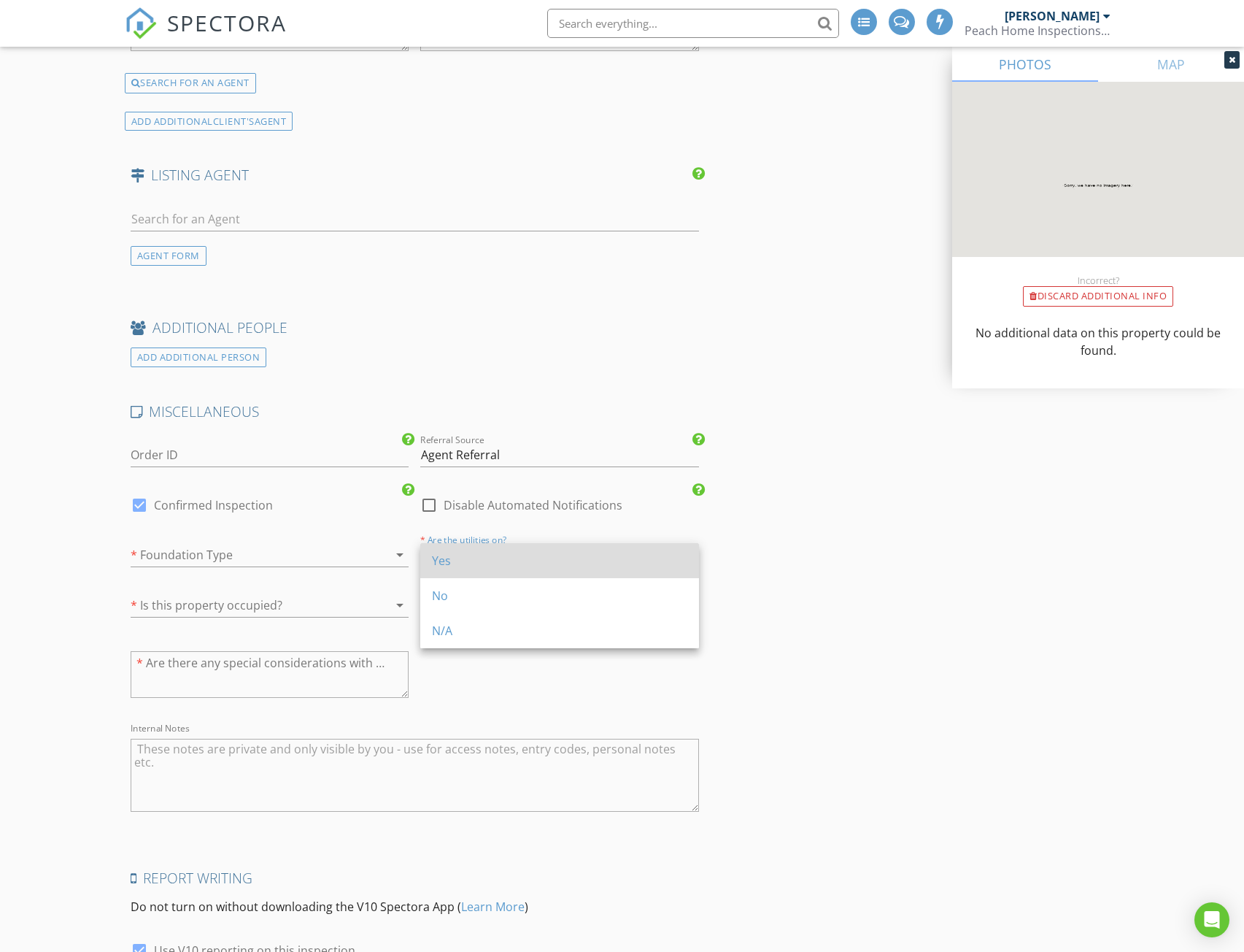
click at [453, 564] on div "Yes" at bounding box center [560, 560] width 256 height 17
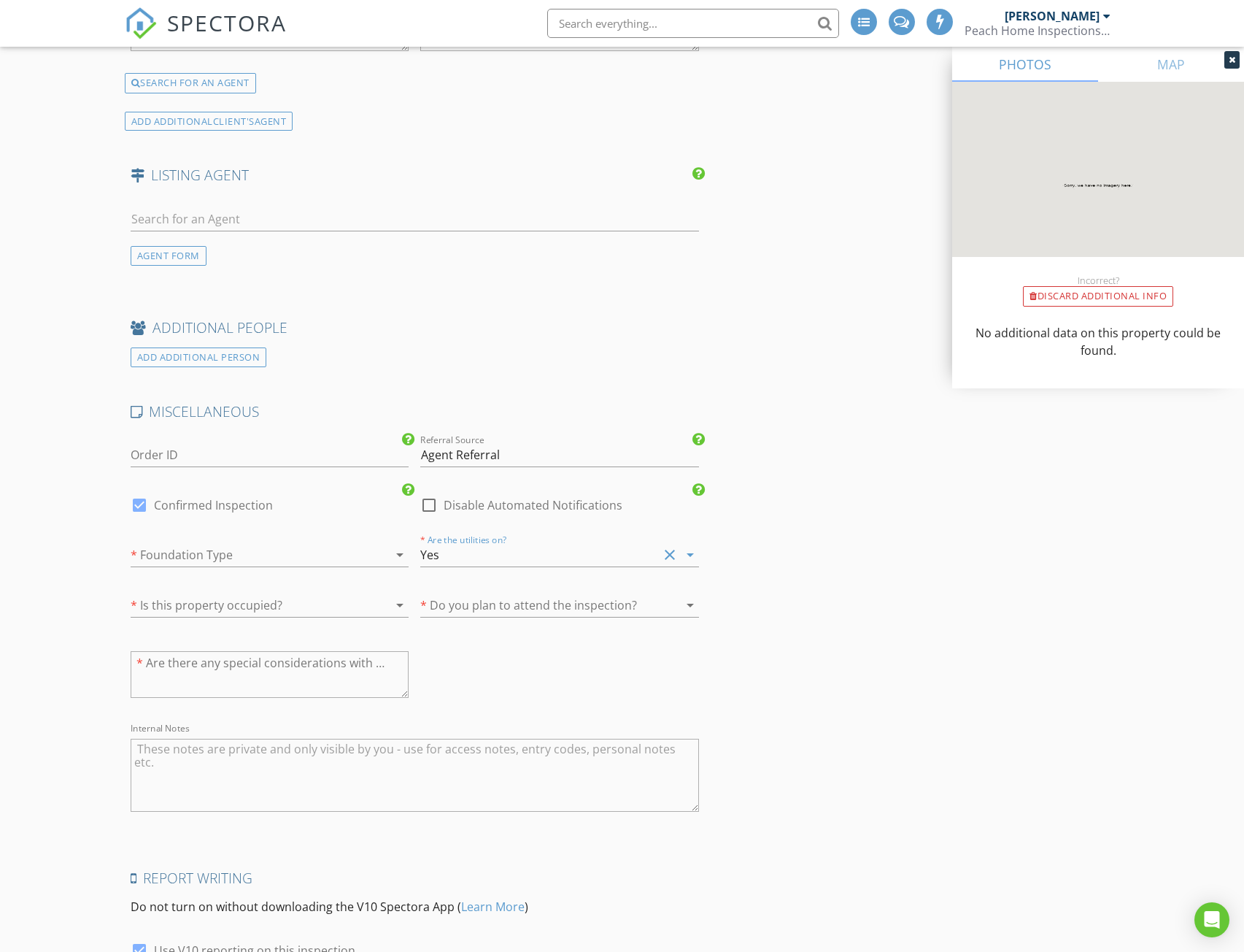
click at [366, 606] on div at bounding box center [249, 605] width 238 height 23
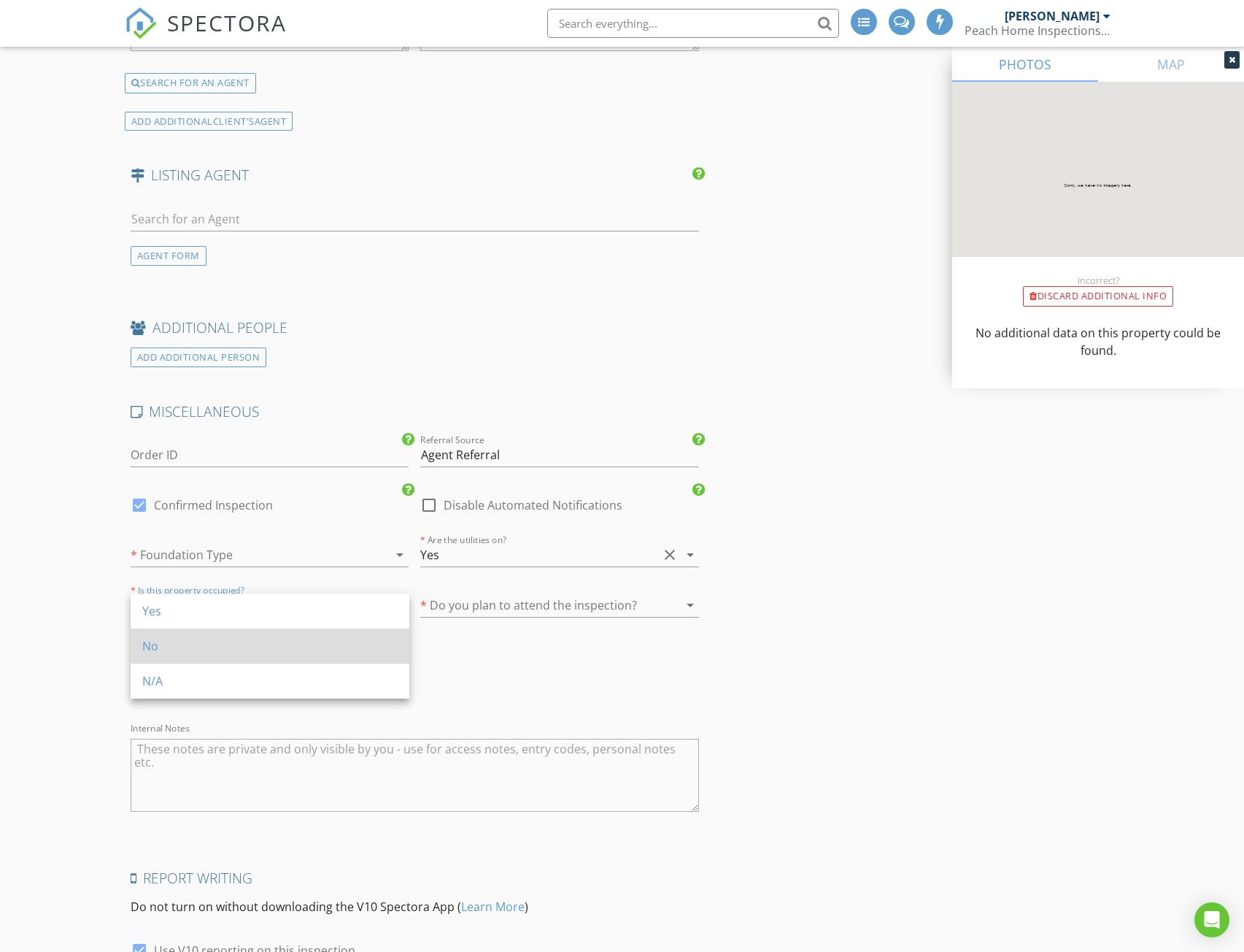
click at [161, 647] on div "No" at bounding box center [270, 646] width 256 height 17
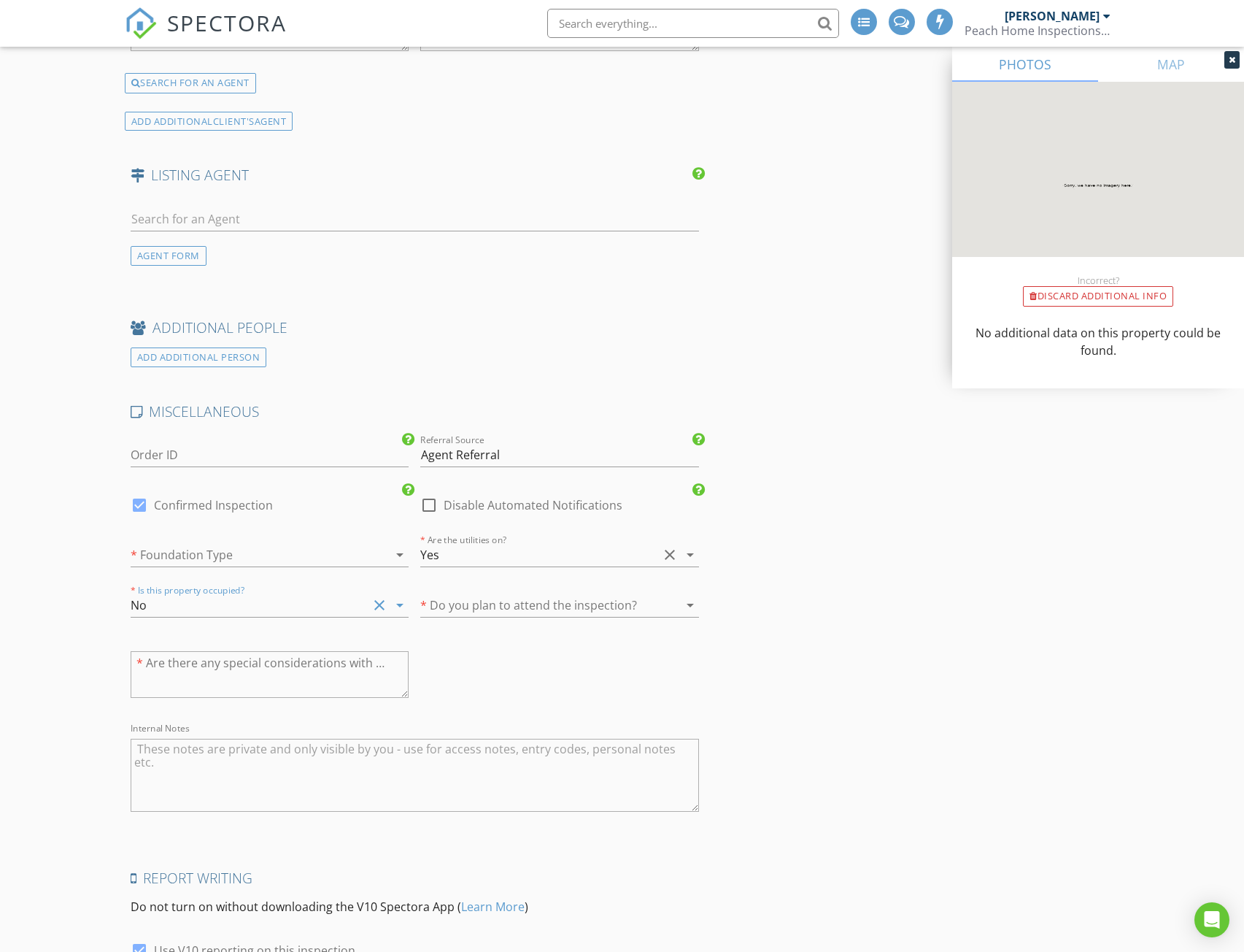
click at [529, 600] on div at bounding box center [539, 605] width 238 height 23
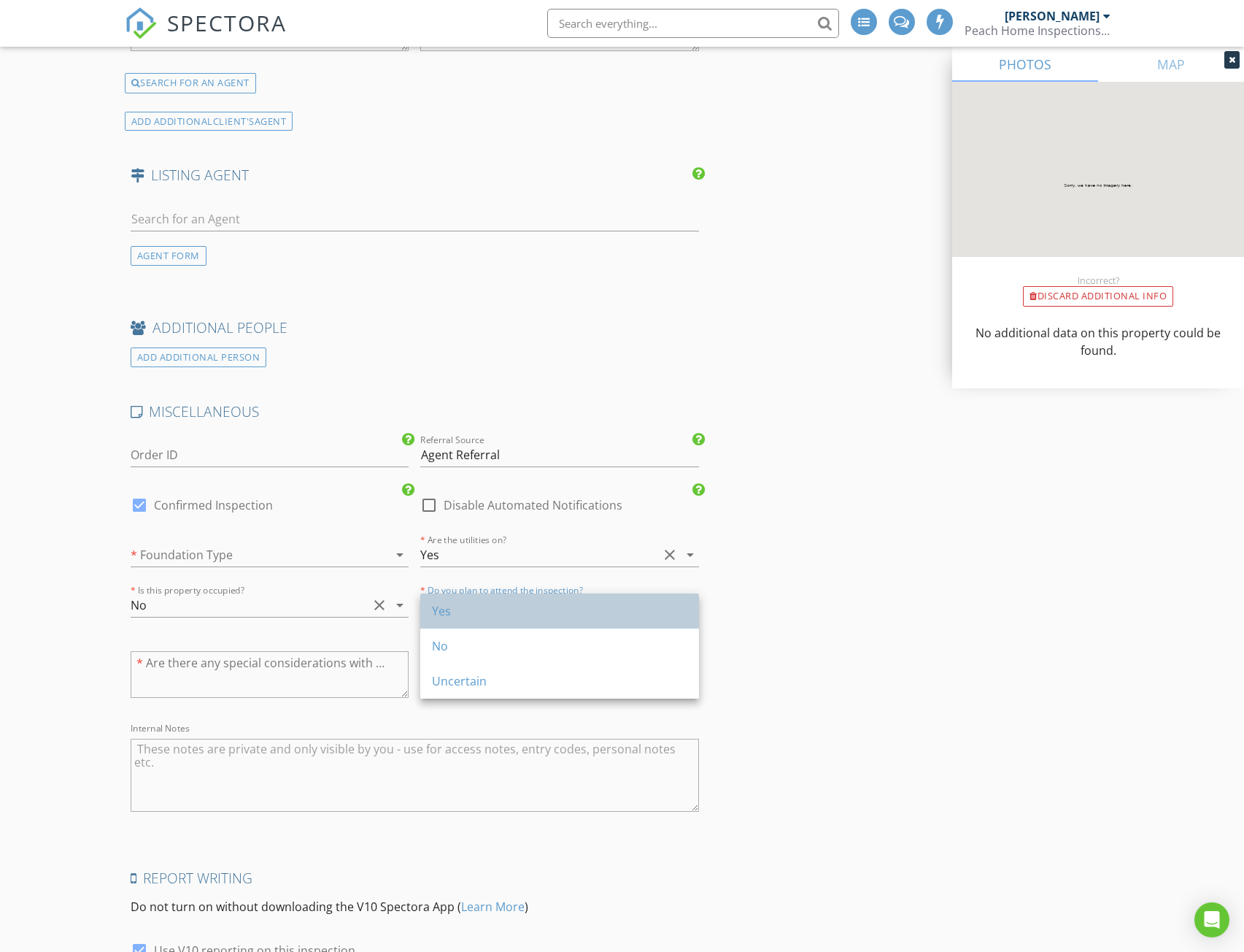
click at [452, 611] on div "Yes" at bounding box center [560, 611] width 256 height 17
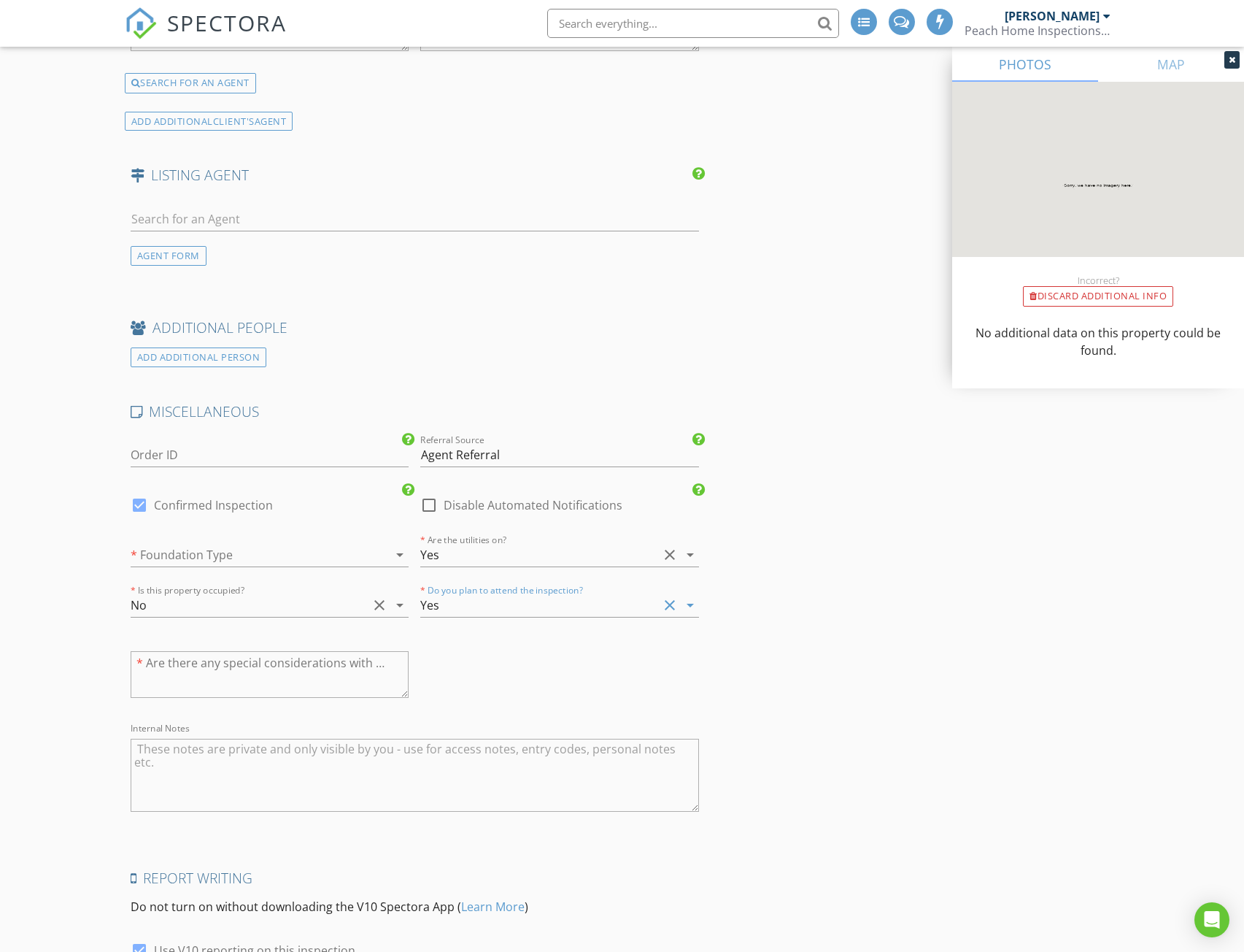
scroll to position [2395, 0]
click at [249, 670] on textarea at bounding box center [270, 673] width 279 height 47
type textarea "No"
click at [145, 755] on textarea "Internal Notes" at bounding box center [415, 775] width 570 height 72
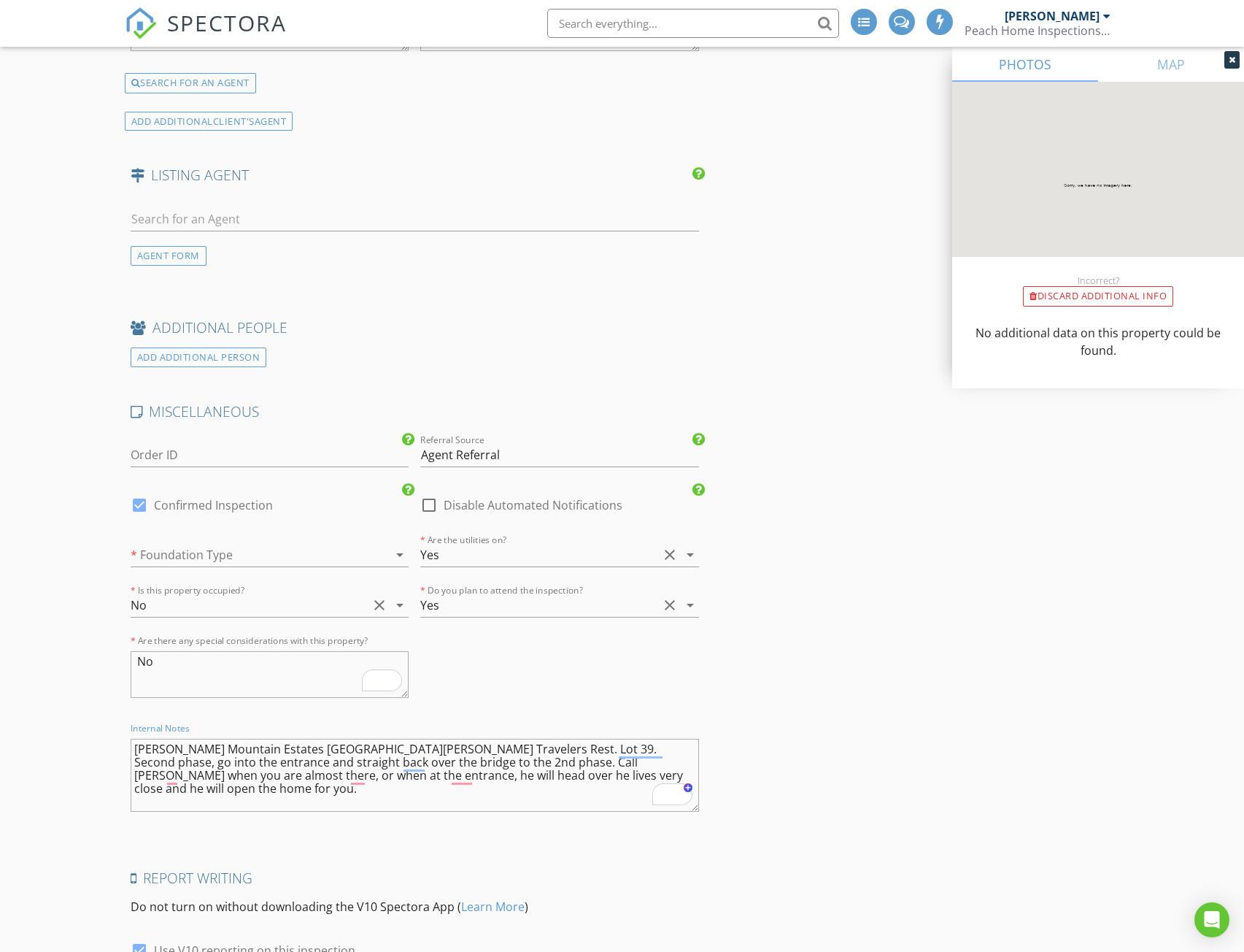
type textarea "[PERSON_NAME] Mountain Estates [GEOGRAPHIC_DATA][PERSON_NAME] Travelers Rest. L…"
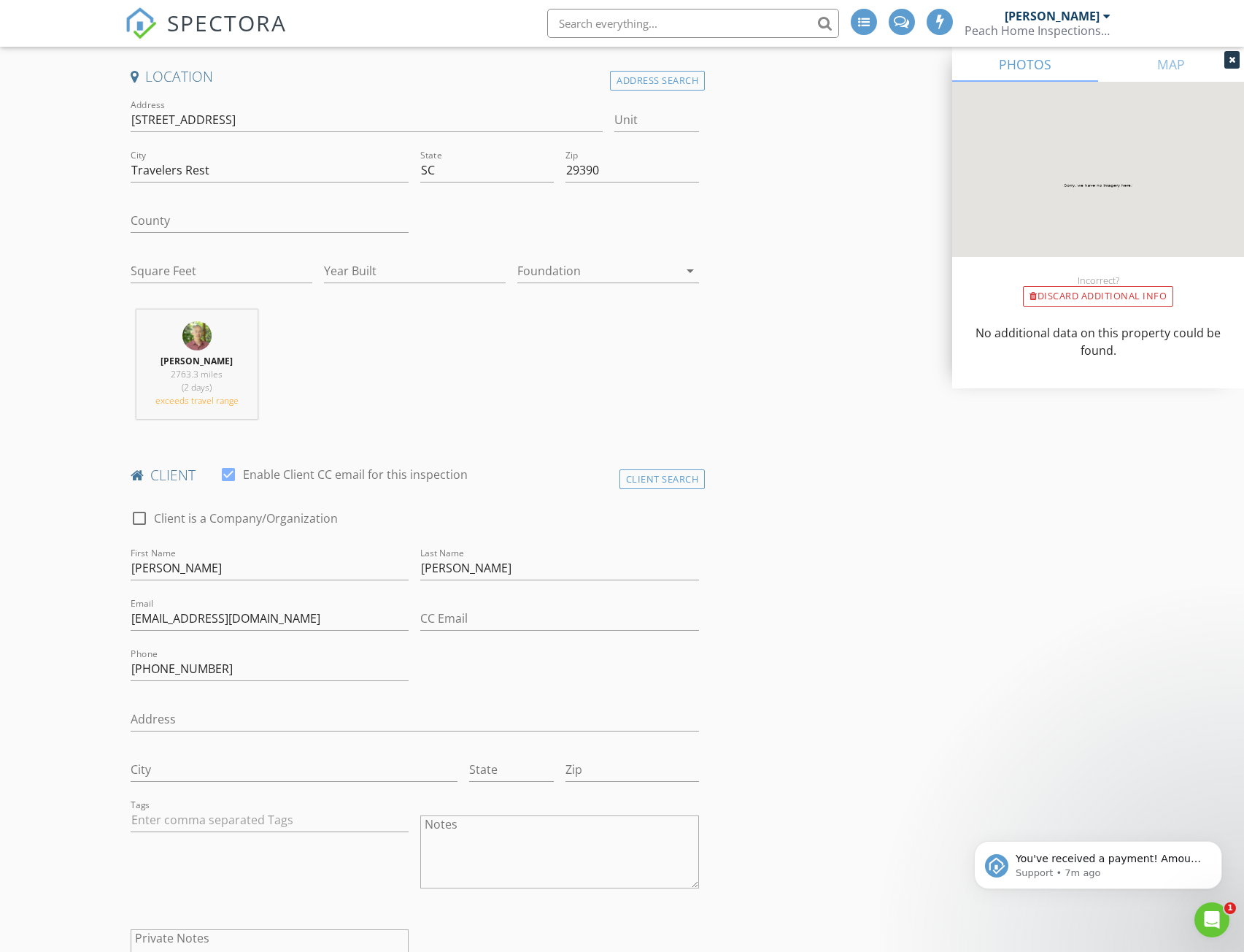
scroll to position [11, 0]
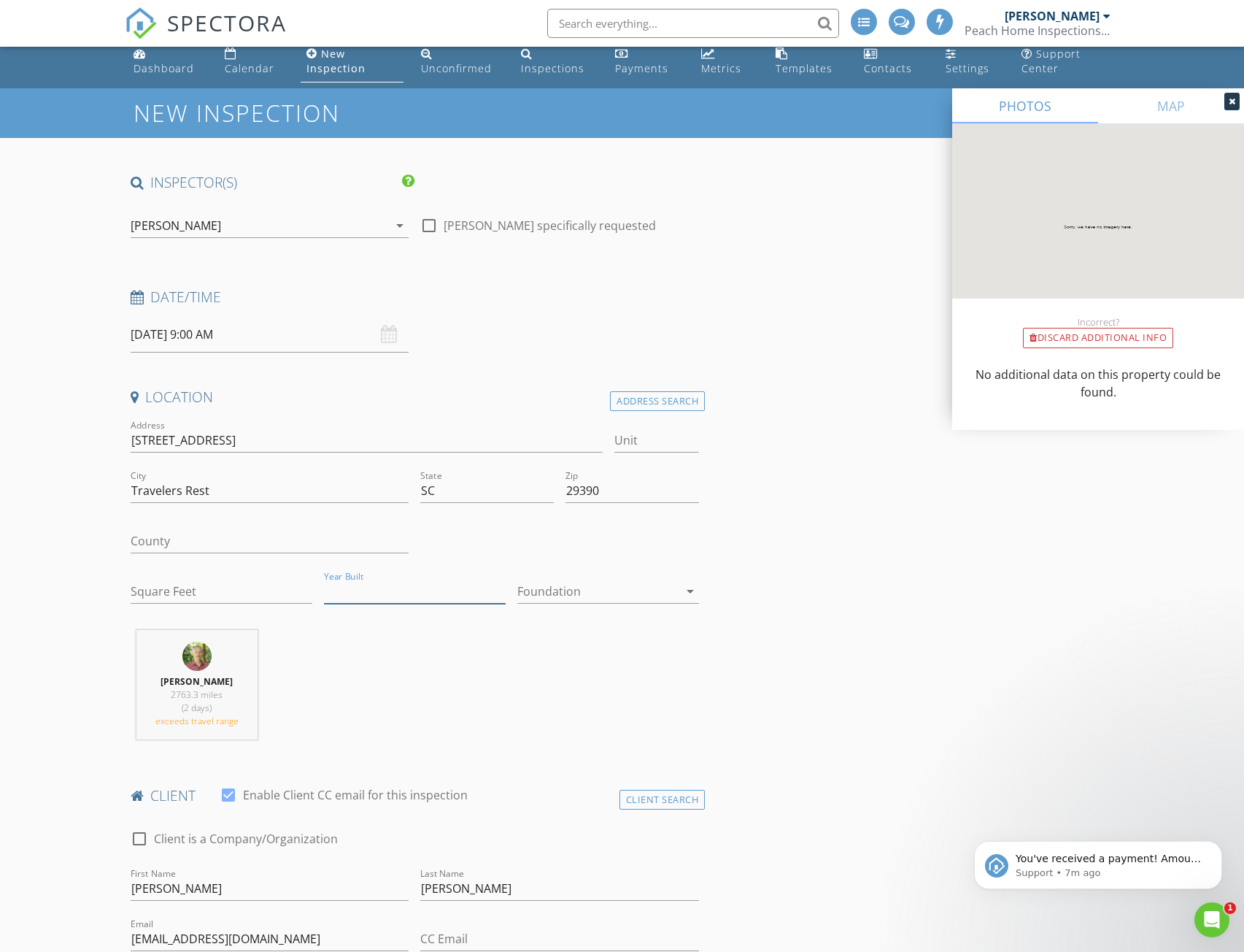
click at [404, 593] on input "Year Built" at bounding box center [415, 590] width 181 height 24
type input "2025"
click at [1210, 916] on icon "Open Intercom Messenger" at bounding box center [1210, 917] width 24 height 24
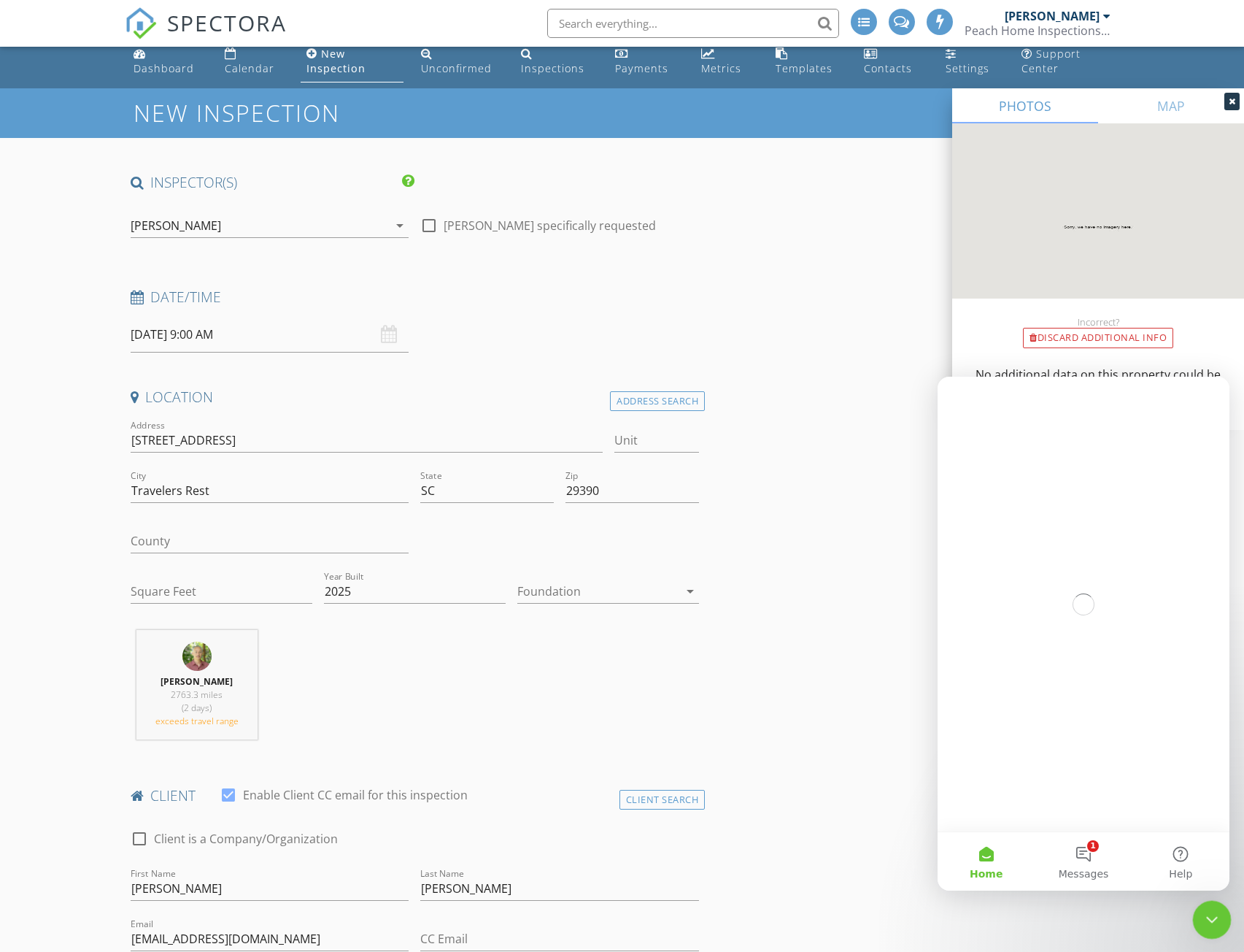
scroll to position [0, 0]
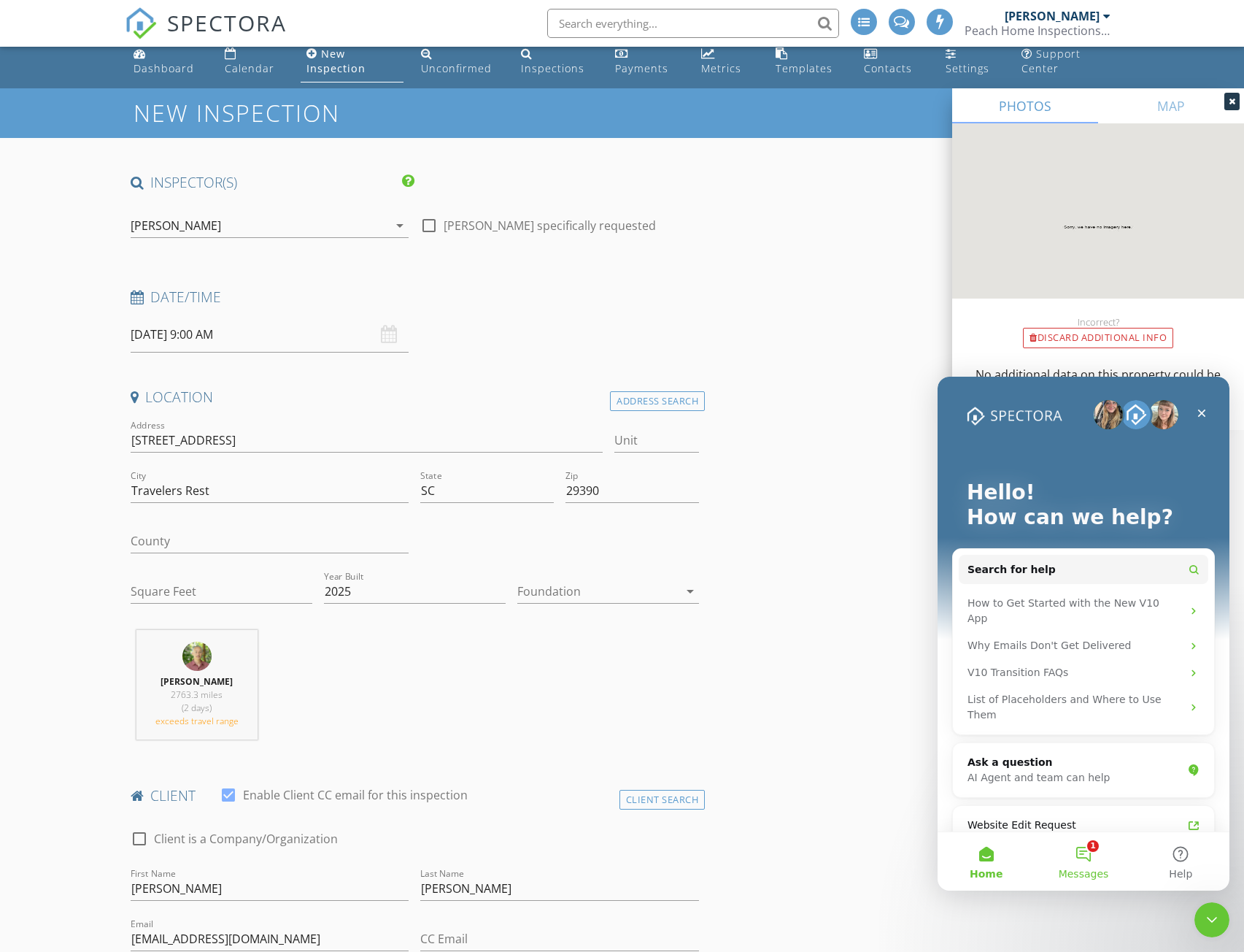
click at [1082, 846] on button "1 Messages" at bounding box center [1084, 860] width 97 height 58
